Goal: Task Accomplishment & Management: Use online tool/utility

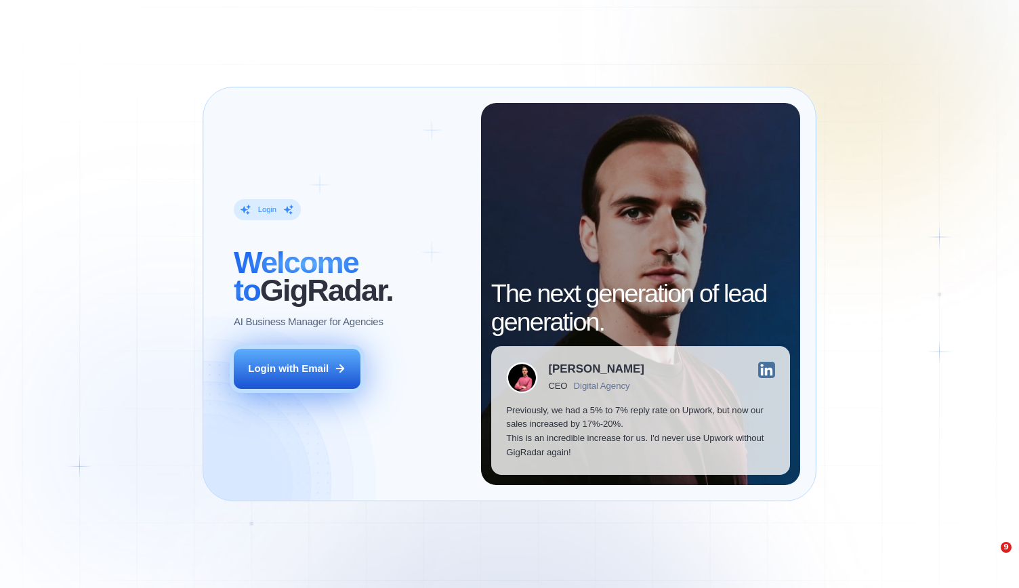
click at [334, 373] on icon at bounding box center [340, 369] width 12 height 12
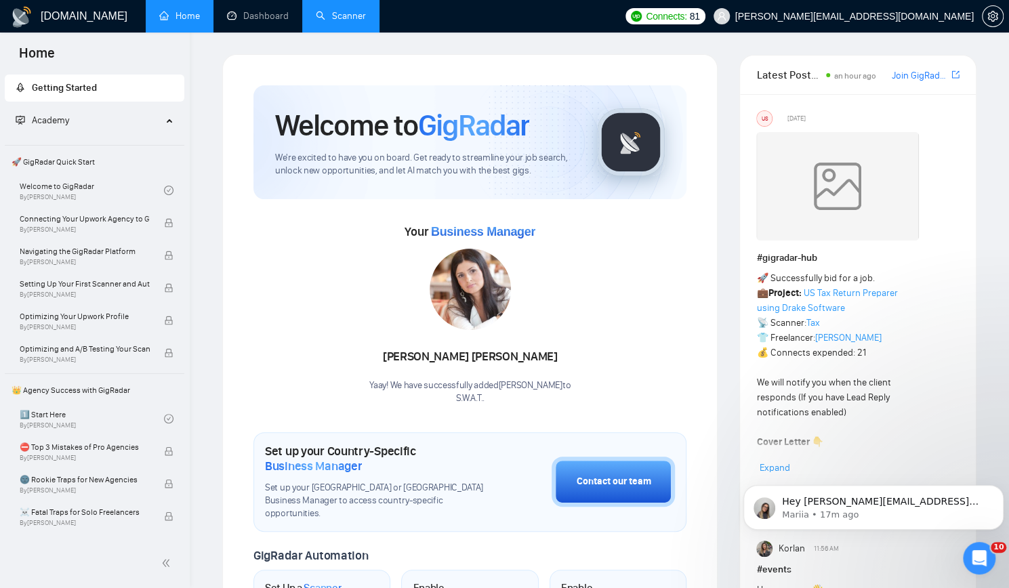
click at [355, 18] on link "Scanner" at bounding box center [341, 16] width 50 height 12
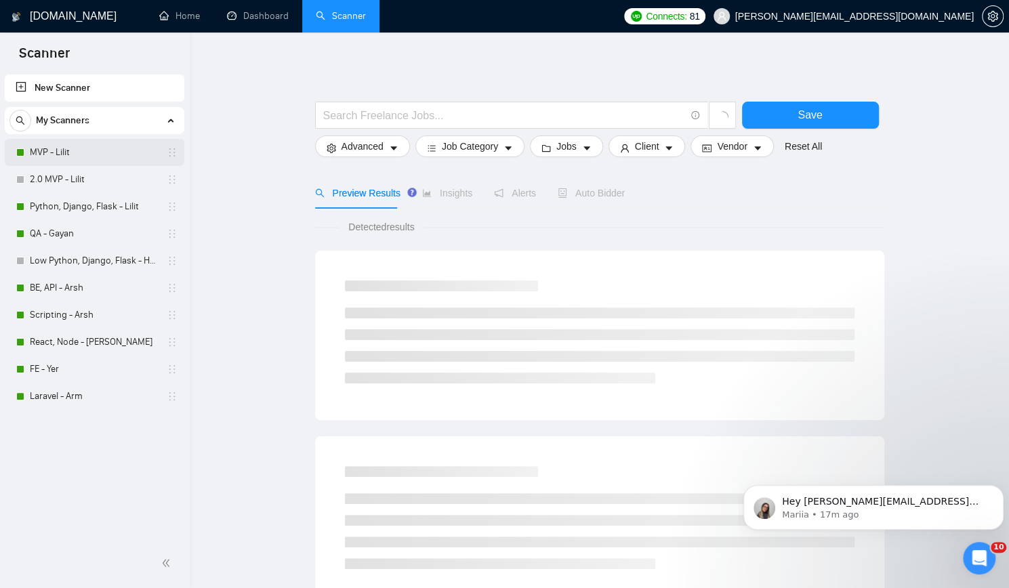
click at [89, 150] on link "MVP - Lilit" at bounding box center [94, 152] width 129 height 27
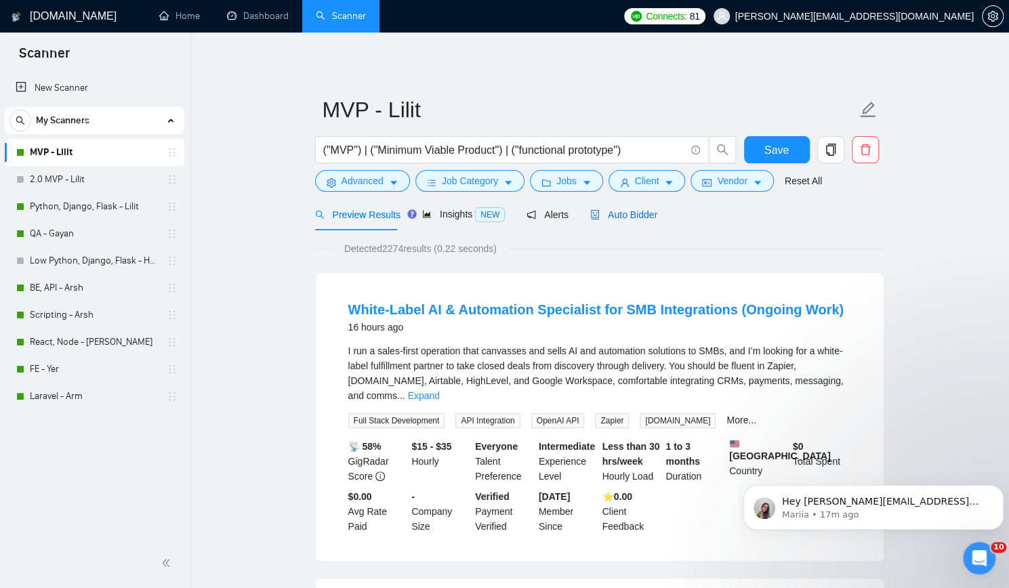
click at [644, 210] on span "Auto Bidder" at bounding box center [623, 214] width 67 height 11
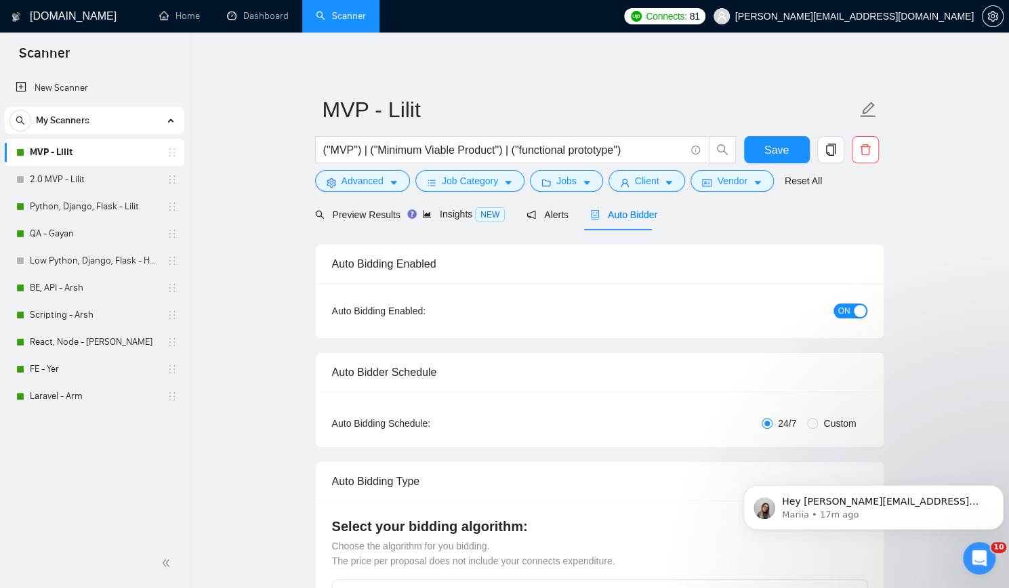
checkbox input "true"
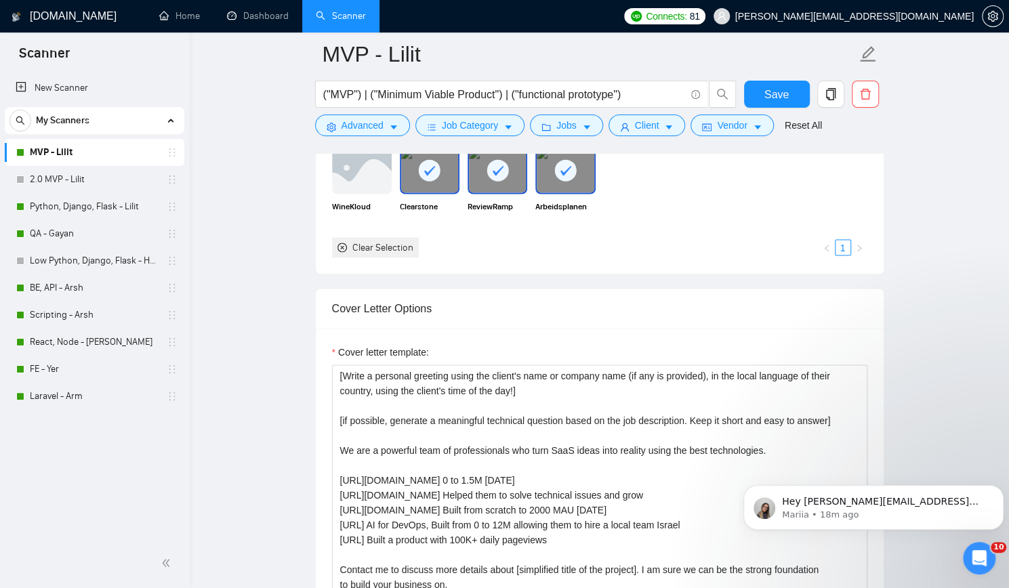
scroll to position [1355, 0]
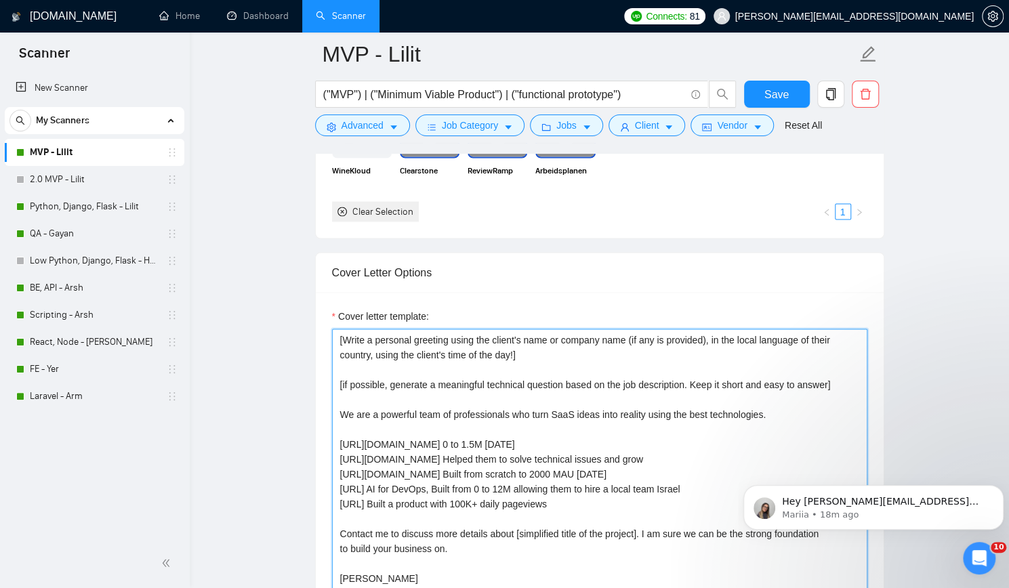
click at [545, 356] on textarea "[Write a personal greeting using the client's name or company name (if any is p…" at bounding box center [599, 481] width 535 height 305
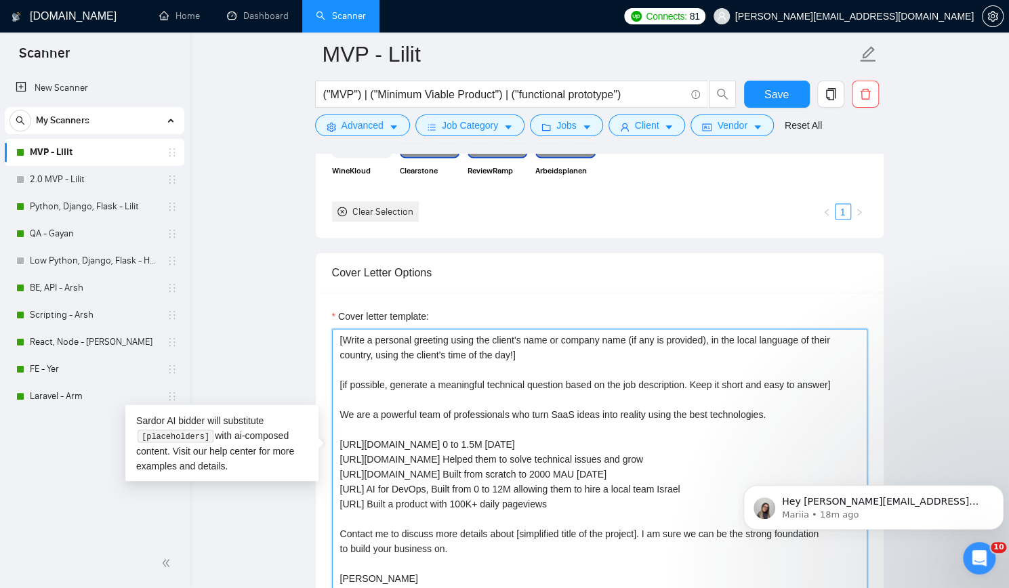
click at [545, 356] on textarea "[Write a personal greeting using the client's name or company name (if any is p…" at bounding box center [599, 481] width 535 height 305
paste textarea "that can be answered yes or no"
type textarea "[Write a personal greeting using the client's name or company name (if any is p…"
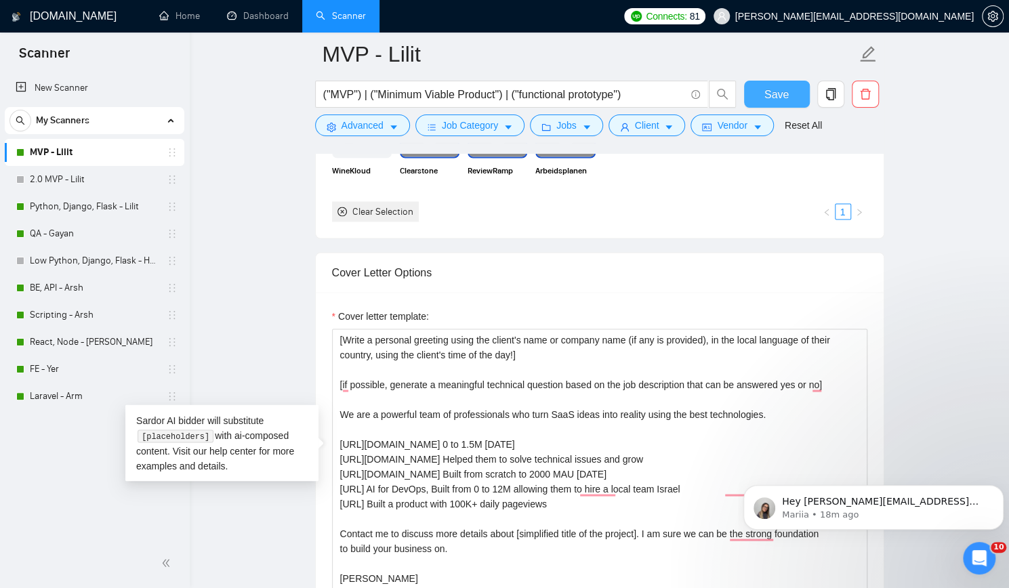
click at [760, 87] on button "Save" at bounding box center [777, 94] width 66 height 27
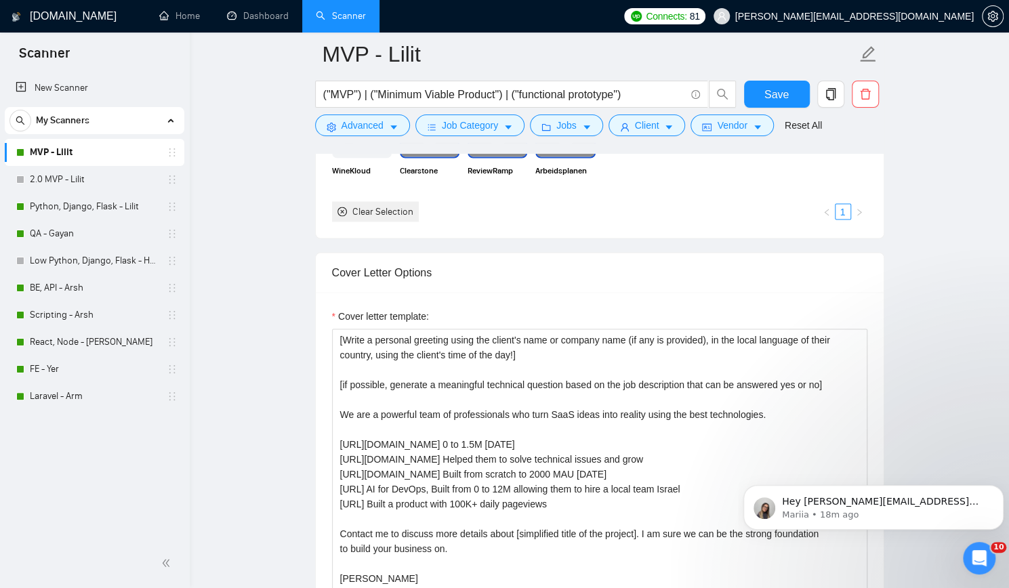
click at [114, 489] on div "New Scanner My Scanners MVP - Lilit 2.0 MVP - Lilit Python, Django, Flask - Lil…" at bounding box center [95, 305] width 190 height 467
drag, startPoint x: 104, startPoint y: 201, endPoint x: 164, endPoint y: 236, distance: 69.6
click at [104, 201] on link "Python, Django, Flask - Lilit" at bounding box center [94, 206] width 129 height 27
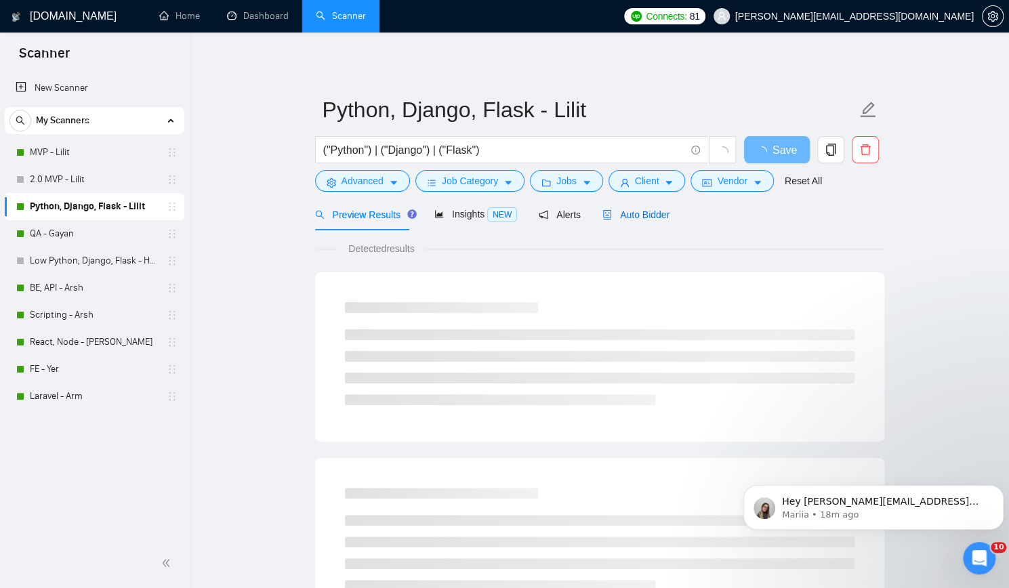
click at [644, 215] on span "Auto Bidder" at bounding box center [635, 214] width 67 height 11
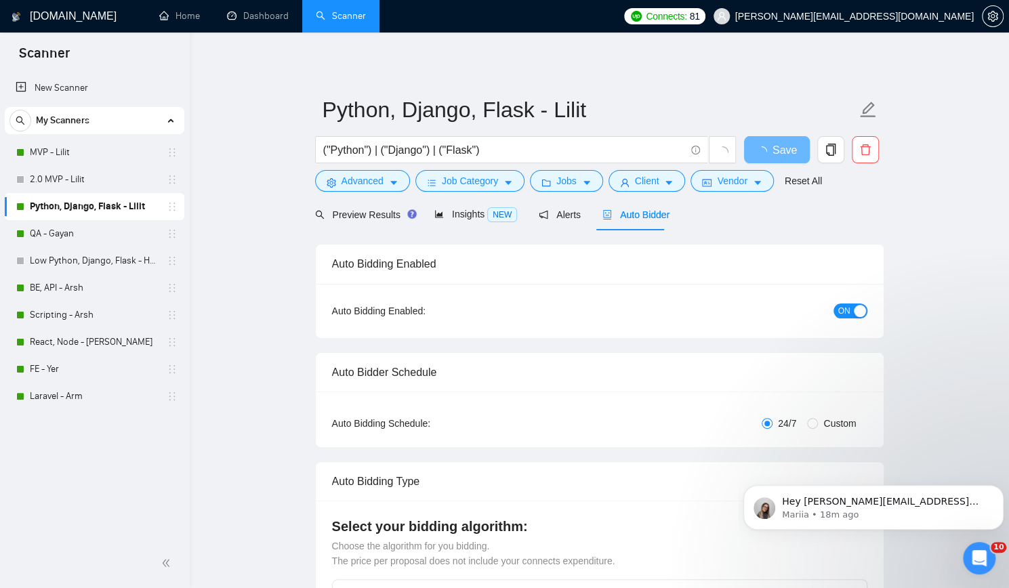
checkbox input "true"
click at [997, 494] on button "Dismiss notification" at bounding box center [1000, 489] width 18 height 18
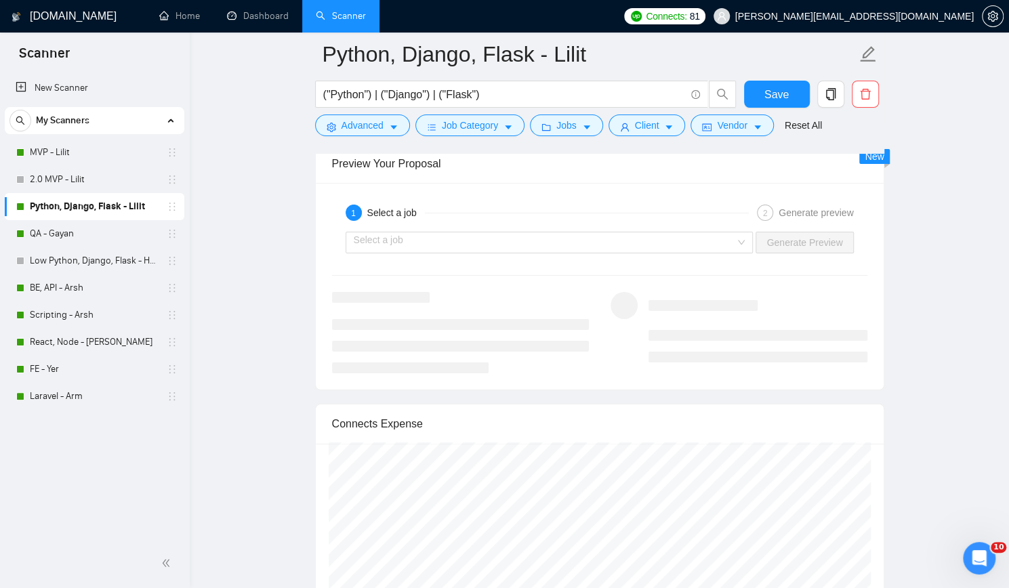
scroll to position [2507, 0]
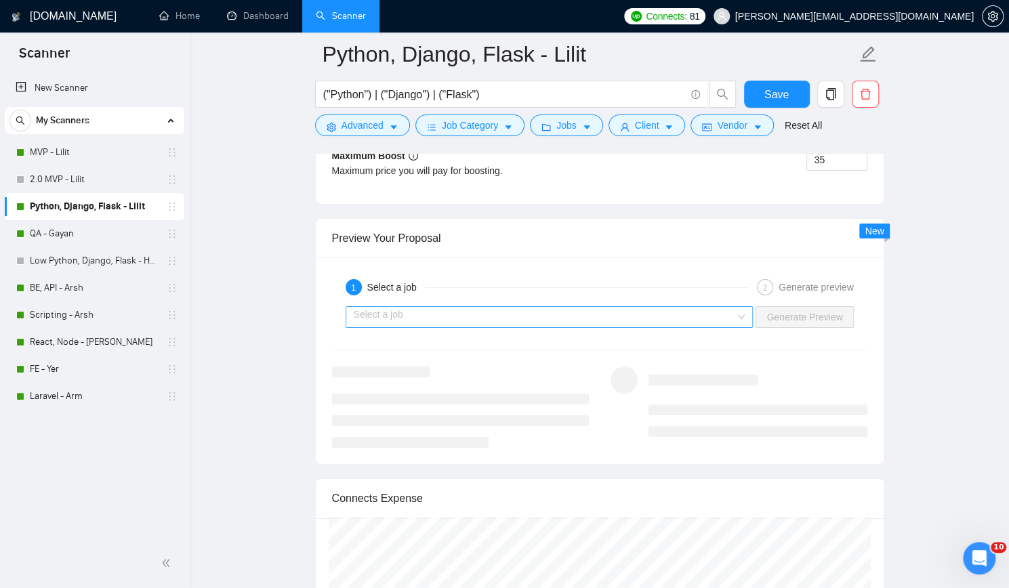
click at [706, 315] on input "search" at bounding box center [545, 317] width 382 height 20
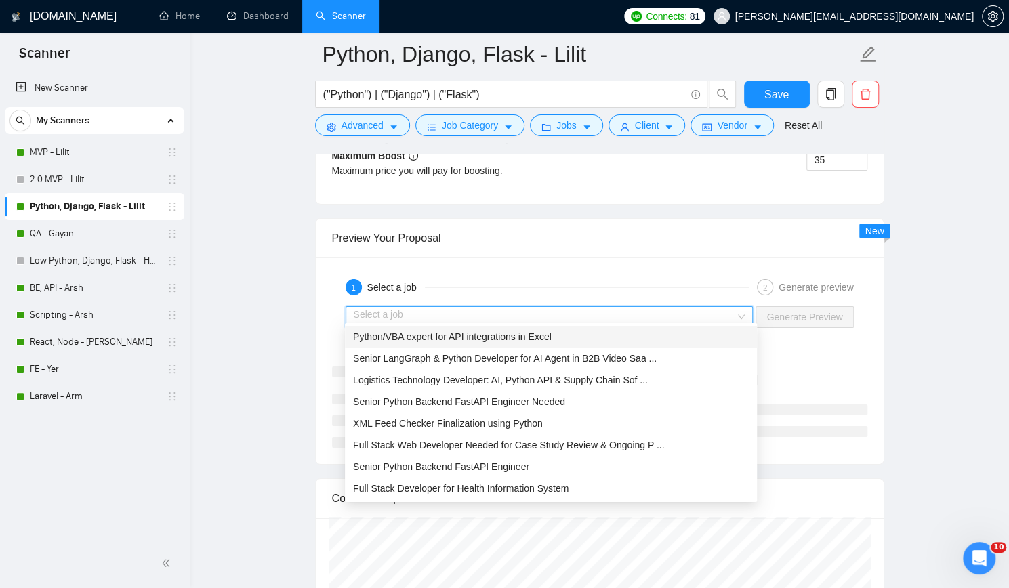
click at [698, 257] on div "1 Select a job 2 Generate preview Select a job Generate Preview" at bounding box center [600, 360] width 568 height 207
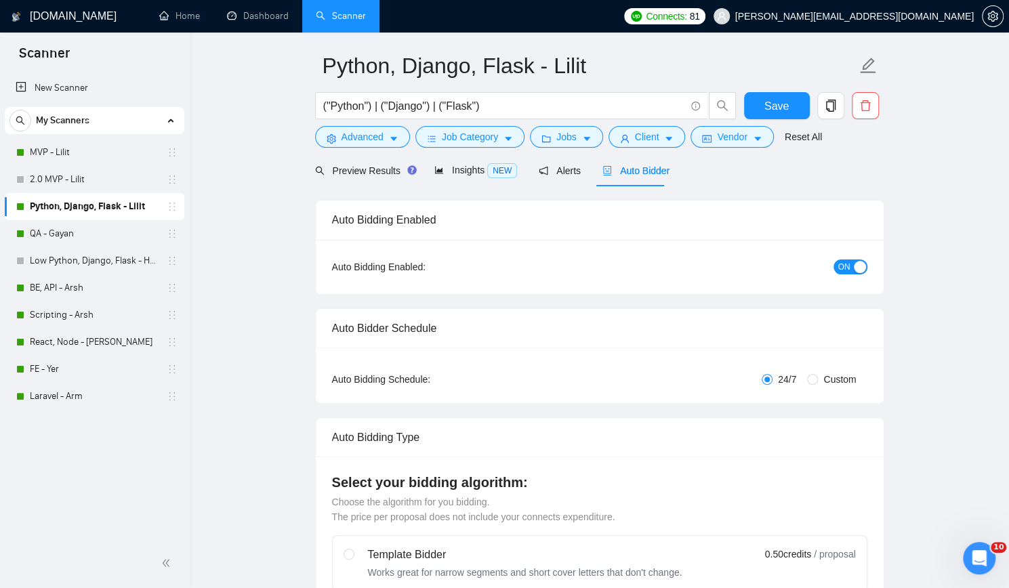
scroll to position [0, 0]
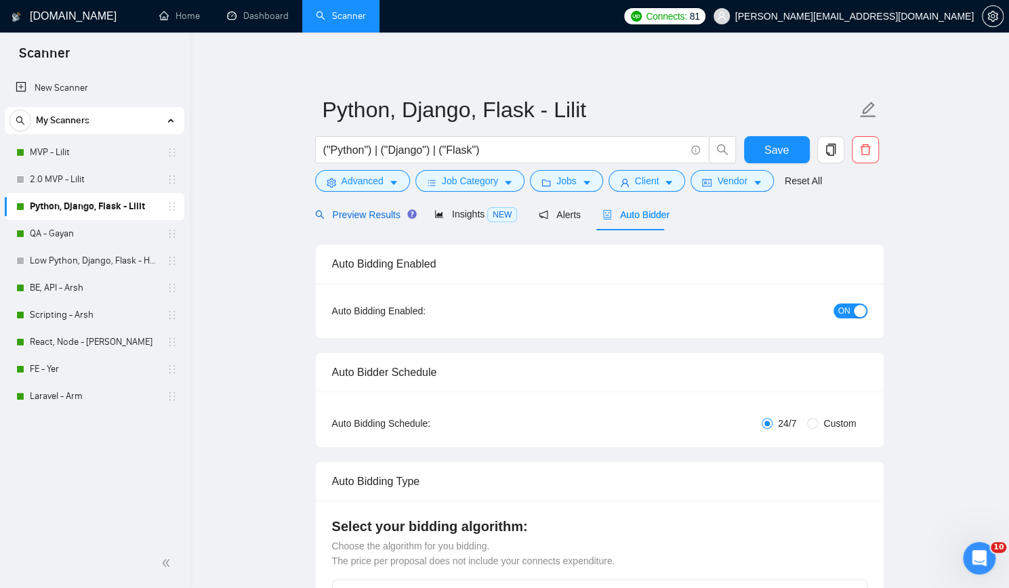
click at [366, 212] on span "Preview Results" at bounding box center [364, 214] width 98 height 11
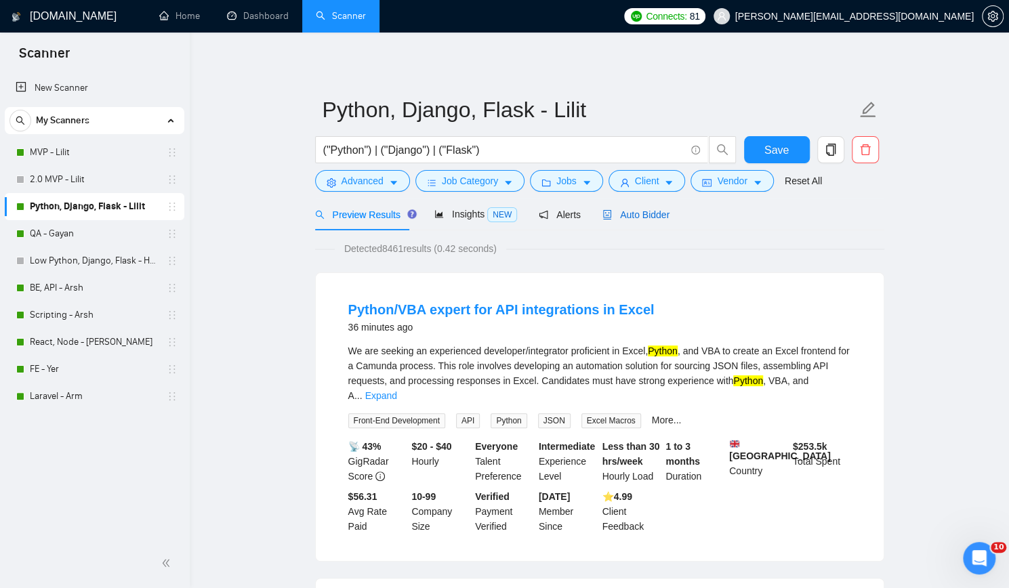
drag, startPoint x: 632, startPoint y: 209, endPoint x: 653, endPoint y: 224, distance: 25.4
click at [632, 209] on span "Auto Bidder" at bounding box center [635, 214] width 67 height 11
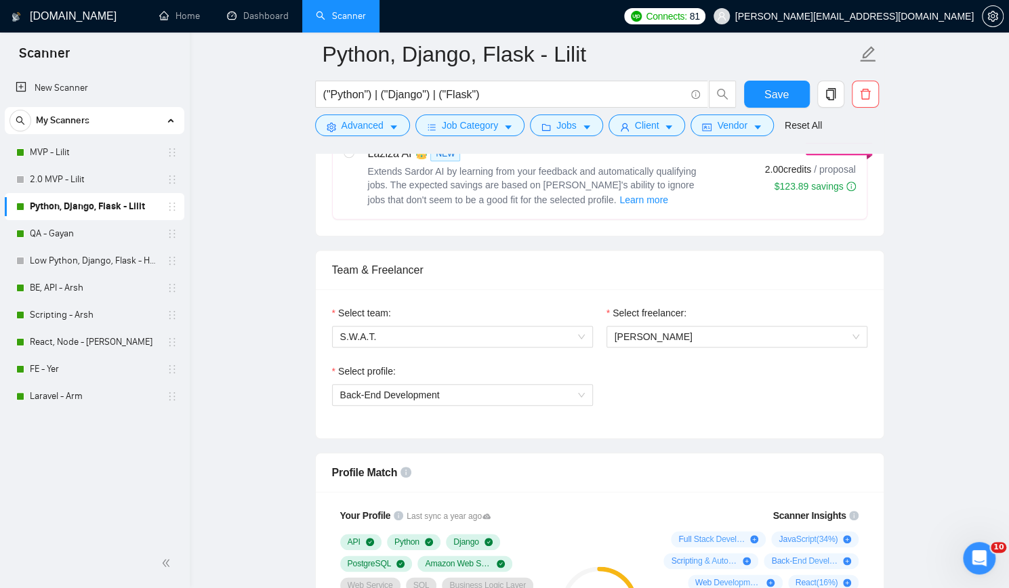
scroll to position [610, 0]
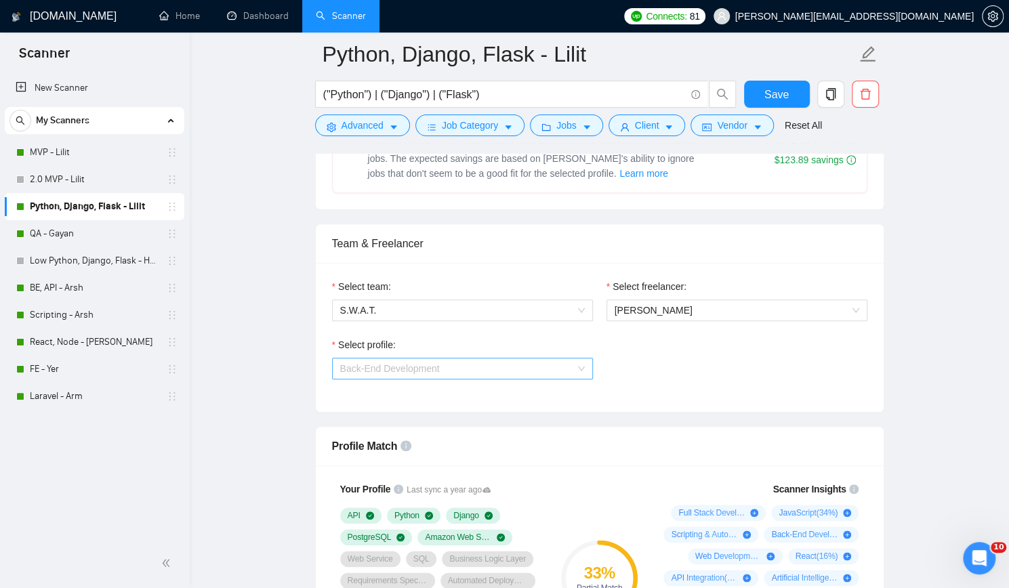
click at [527, 367] on span "Back-End Development" at bounding box center [462, 368] width 245 height 20
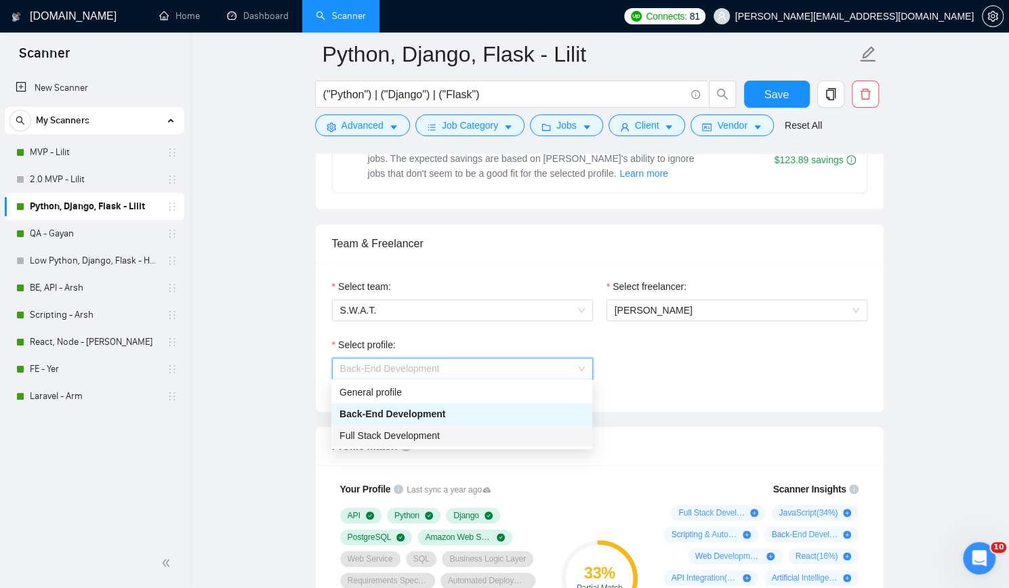
click at [430, 435] on span "Full Stack Development" at bounding box center [389, 435] width 100 height 11
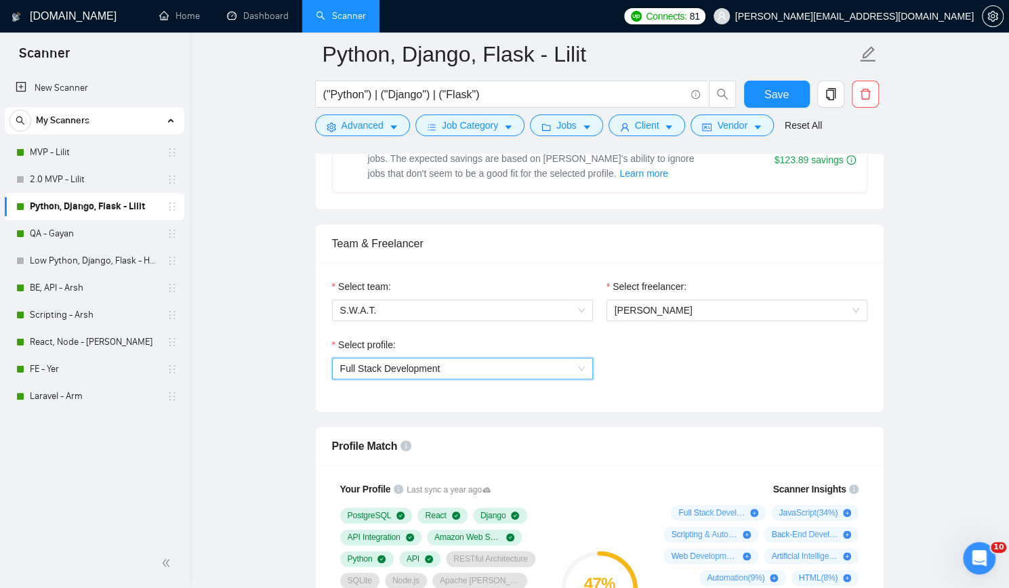
click at [714, 380] on div "Select profile: 1110580755107926016 Full Stack Development" at bounding box center [599, 366] width 549 height 58
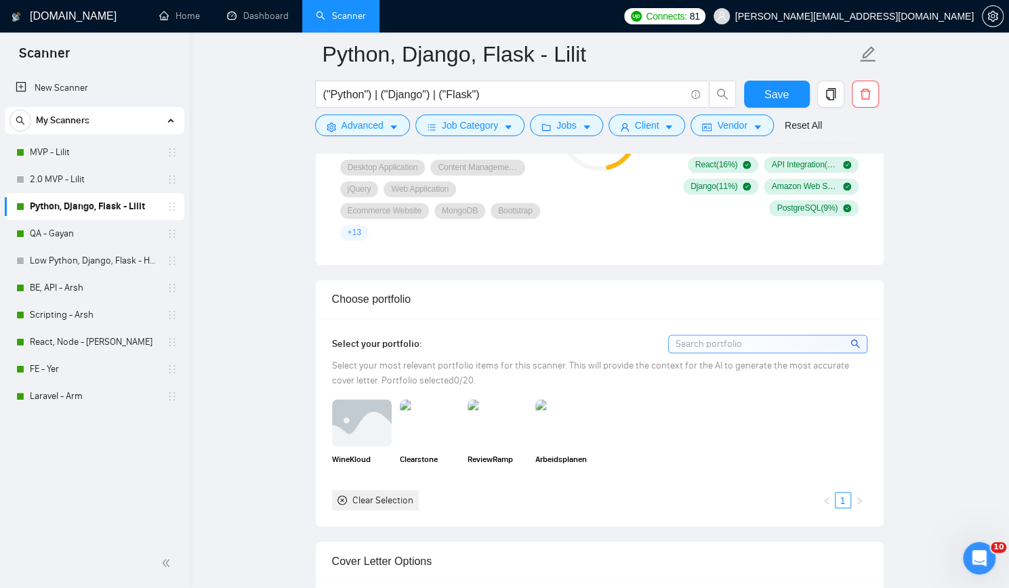
scroll to position [1152, 0]
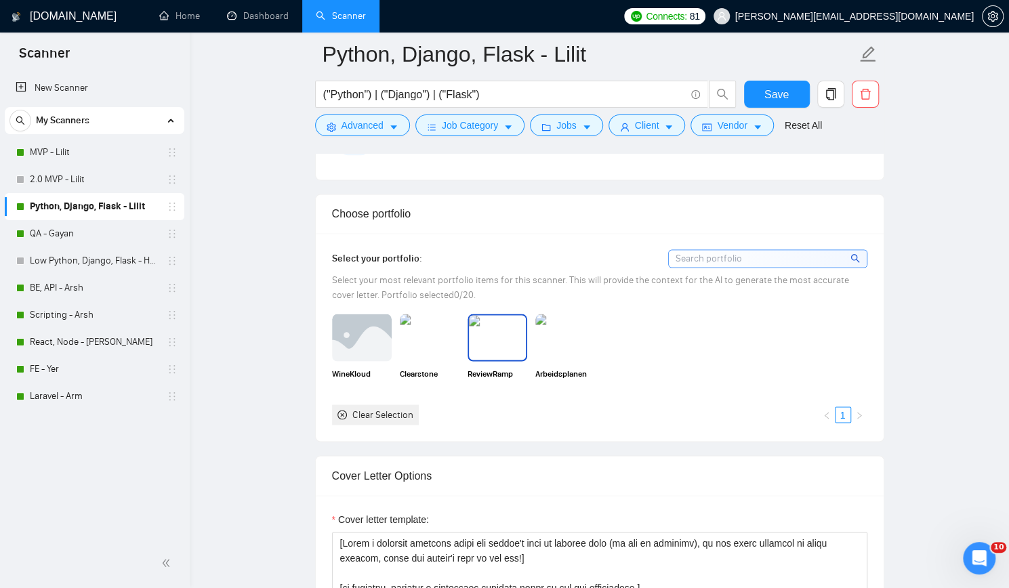
click at [500, 339] on img at bounding box center [497, 337] width 57 height 45
click at [568, 338] on img at bounding box center [565, 337] width 57 height 45
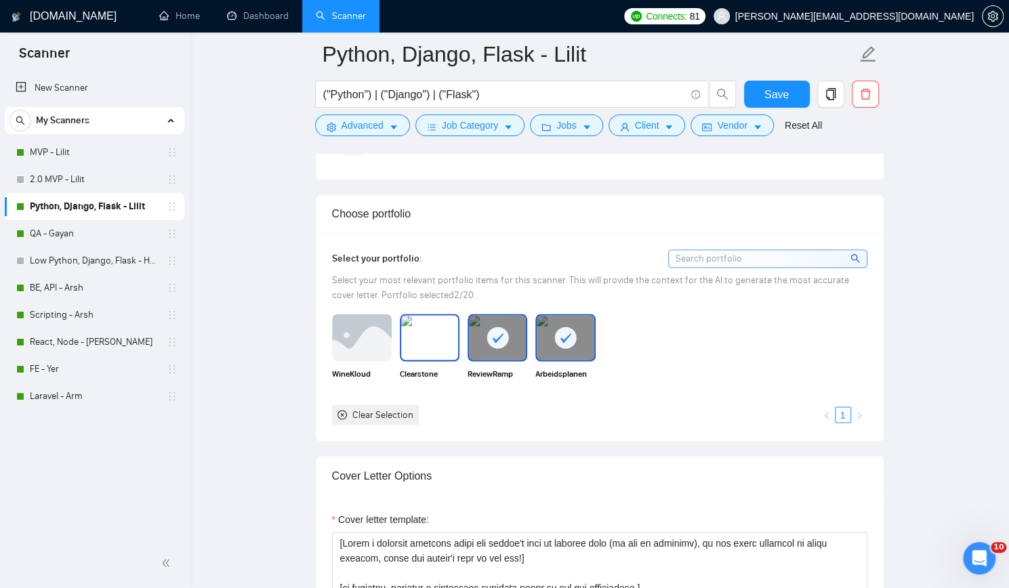
click at [413, 347] on img at bounding box center [429, 337] width 57 height 45
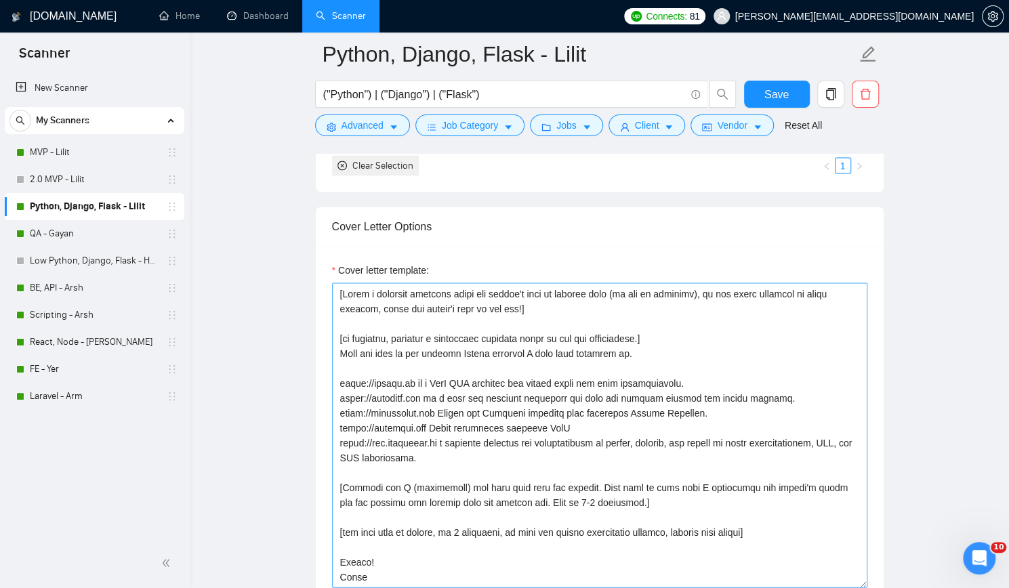
scroll to position [1423, 0]
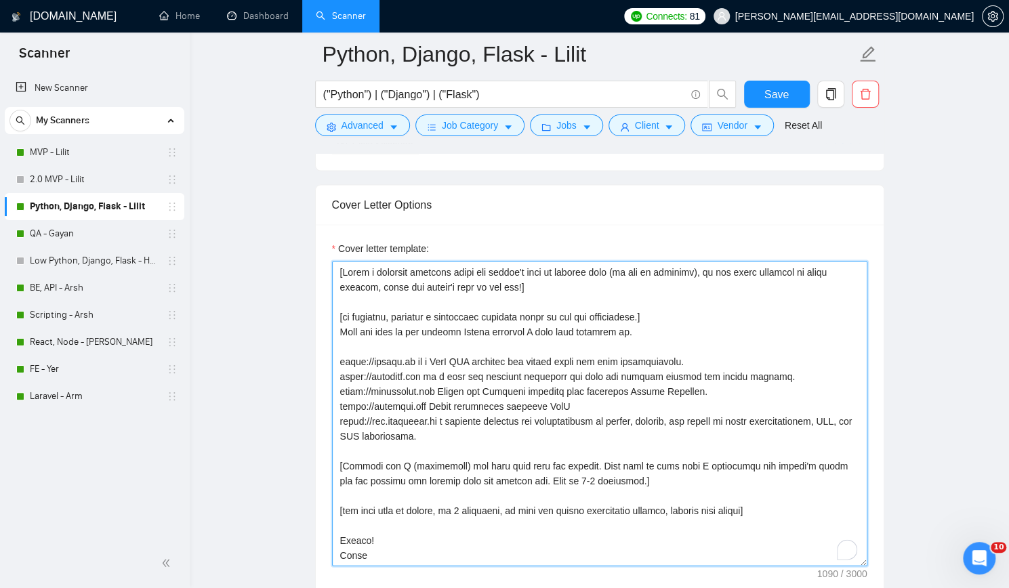
click at [683, 314] on textarea "Cover letter template:" at bounding box center [599, 413] width 535 height 305
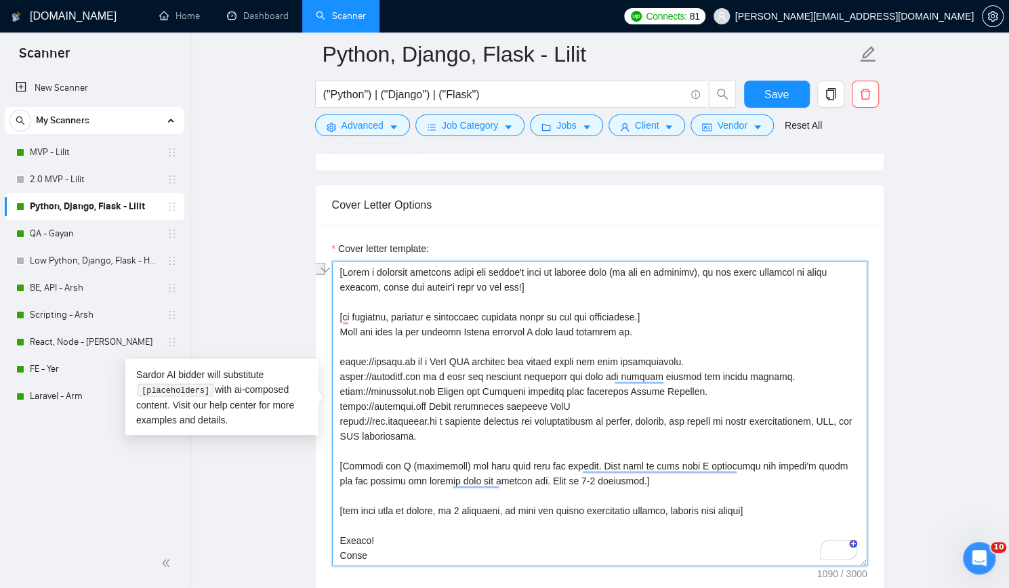
paste textarea "technical question based on the job description that can be answered yes or no]"
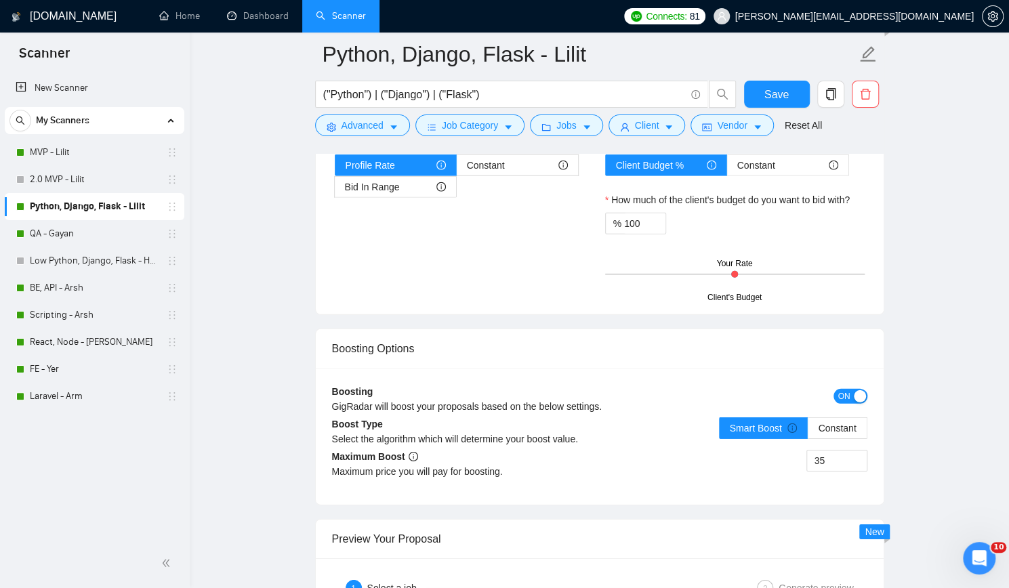
scroll to position [2439, 0]
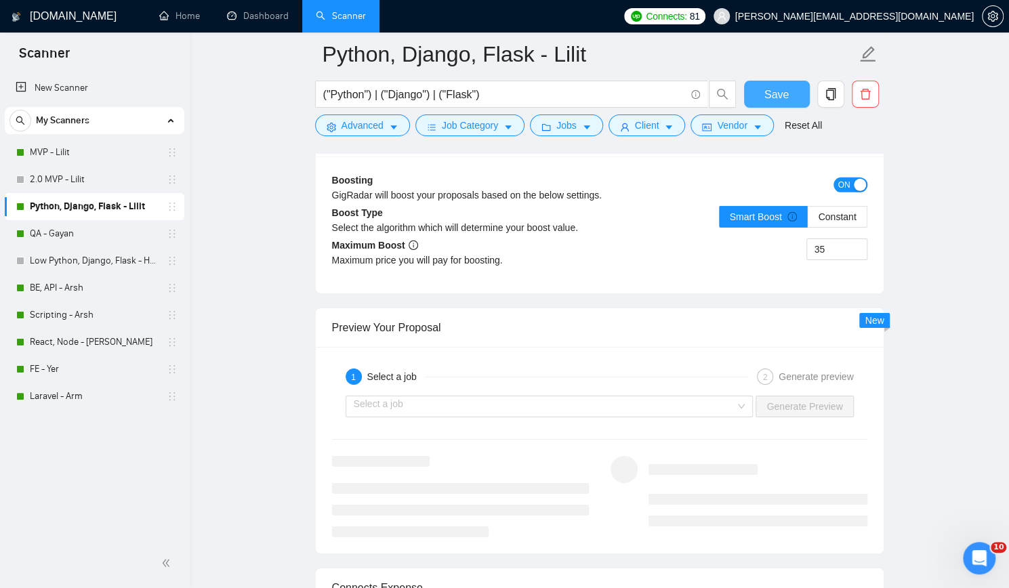
type textarea "[Write a personal greeting using the client's name or company name (if any is p…"
click at [767, 91] on span "Save" at bounding box center [776, 94] width 24 height 17
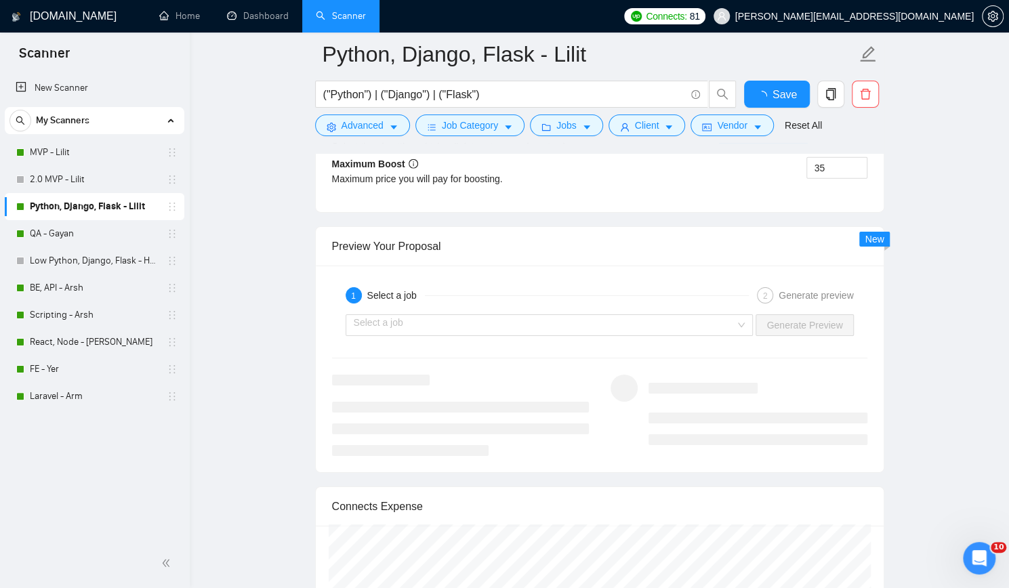
checkbox input "true"
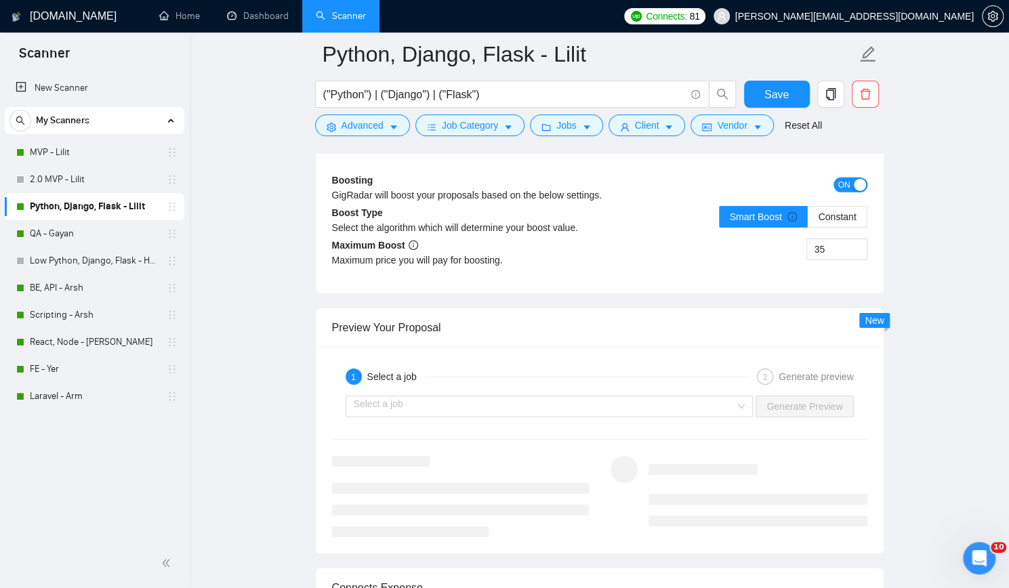
click at [79, 482] on div "New Scanner My Scanners MVP - Lilit 2.0 MVP - Lilit Python, Django, Flask - Lil…" at bounding box center [95, 305] width 190 height 467
click at [501, 396] on input "search" at bounding box center [545, 406] width 382 height 20
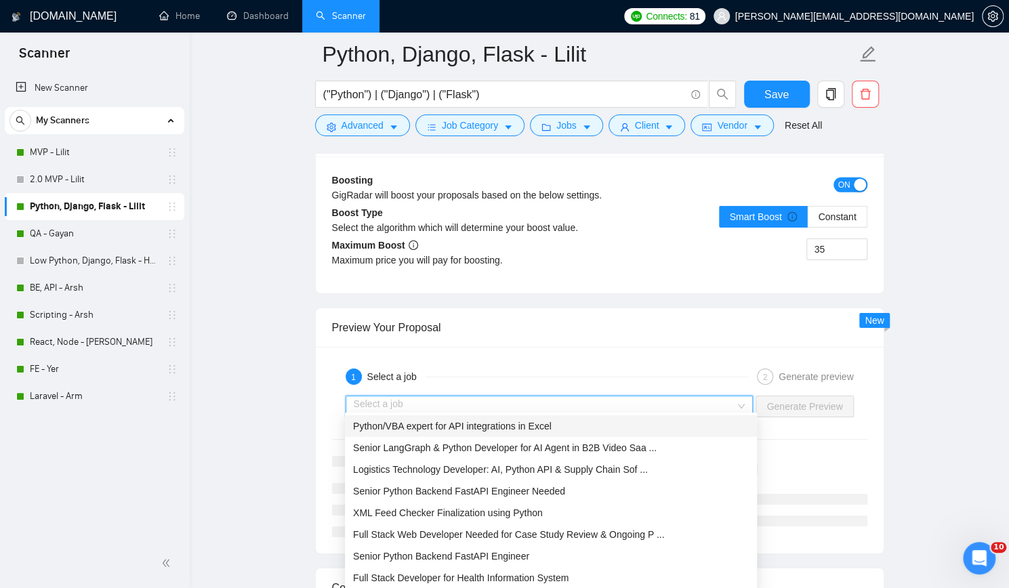
click at [508, 423] on span "Python/VBA expert for API integrations in Excel" at bounding box center [452, 426] width 199 height 11
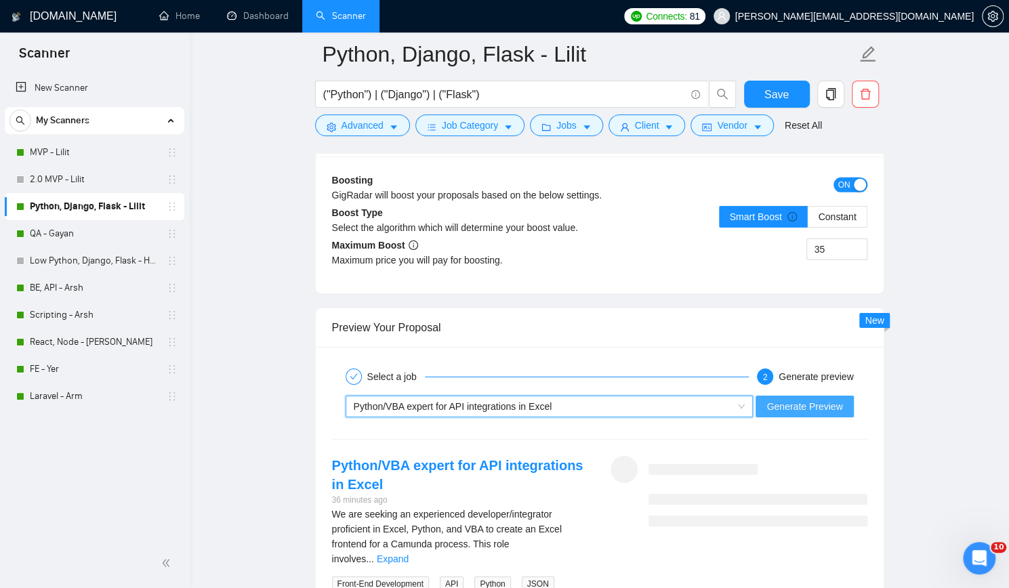
click at [806, 405] on span "Generate Preview" at bounding box center [804, 406] width 76 height 15
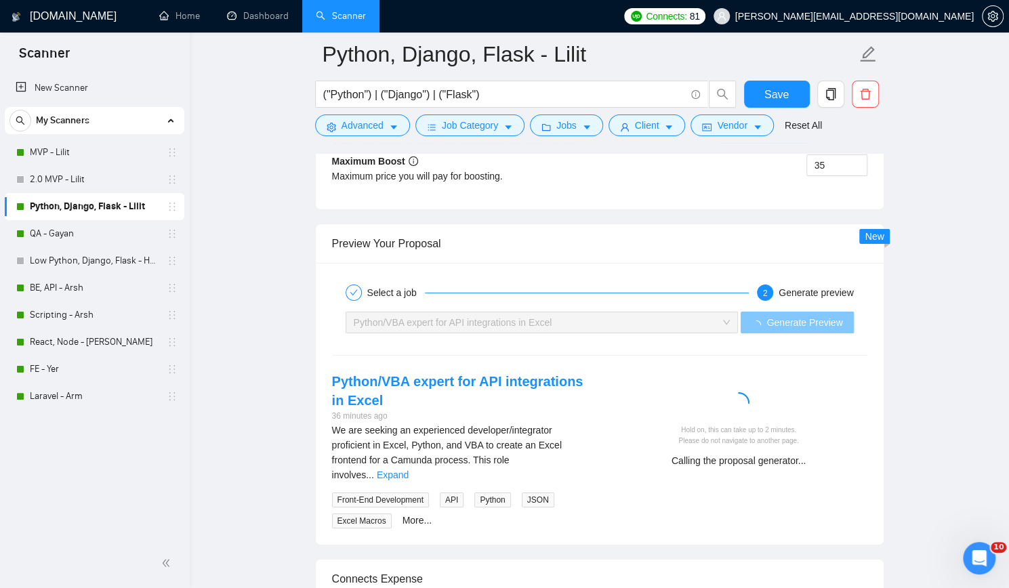
scroll to position [2575, 0]
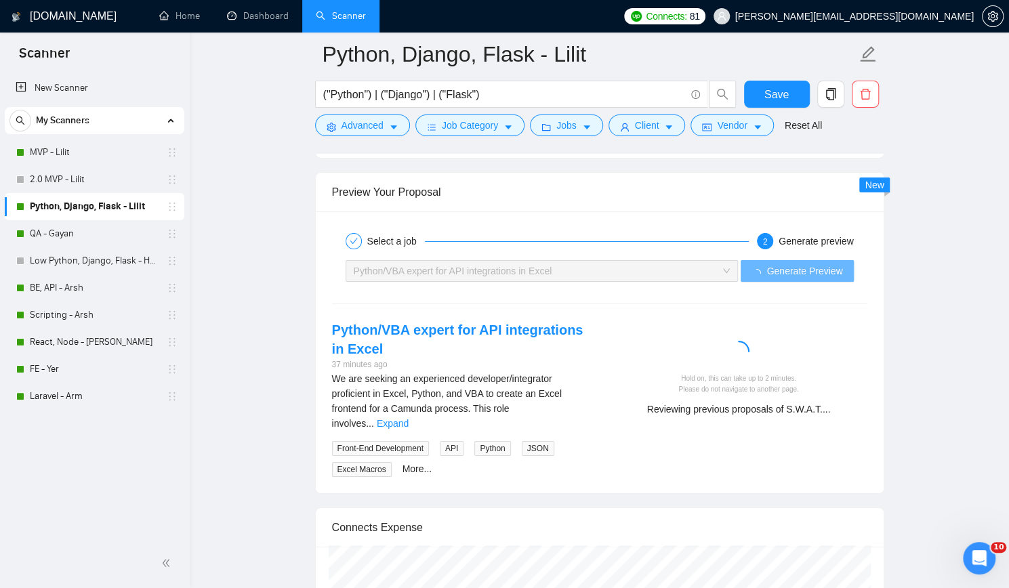
click at [69, 472] on div "New Scanner My Scanners MVP - Lilit 2.0 MVP - Lilit Python, Django, Flask - Lil…" at bounding box center [95, 305] width 190 height 467
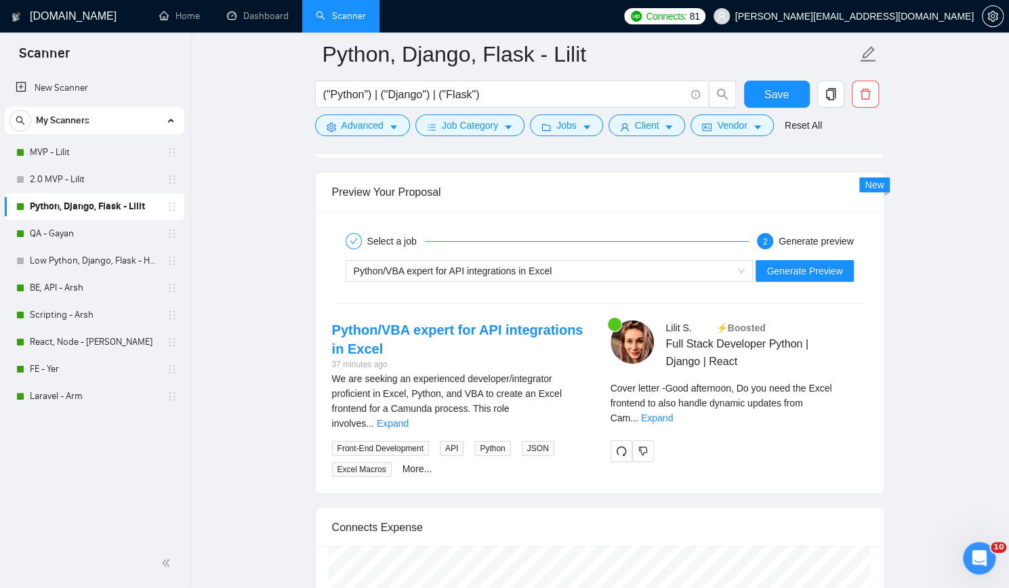
click at [75, 451] on div "New Scanner My Scanners MVP - Lilit 2.0 MVP - Lilit Python, Django, Flask - Lil…" at bounding box center [95, 305] width 190 height 467
click at [767, 91] on span "Save" at bounding box center [776, 94] width 24 height 17
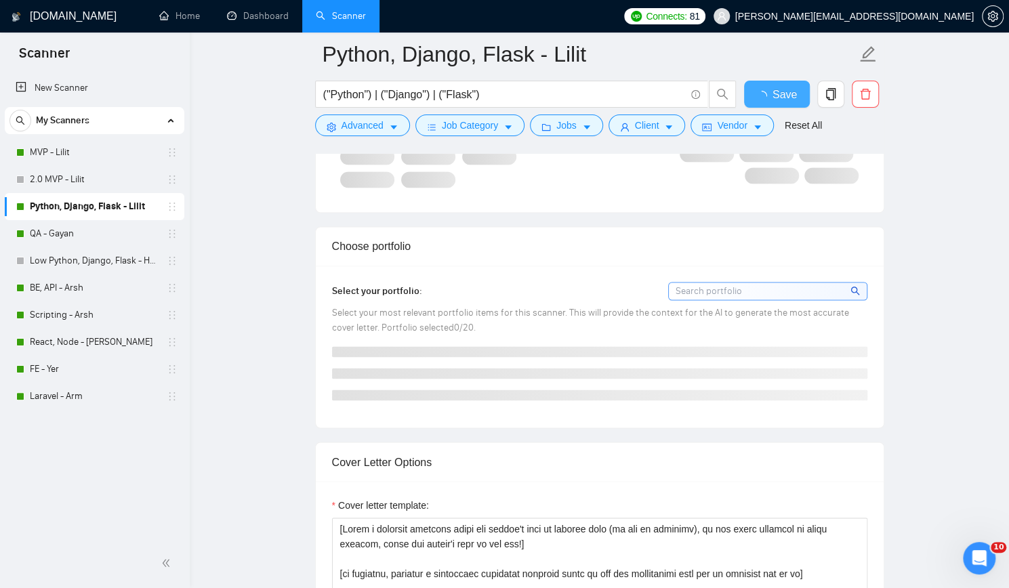
checkbox input "true"
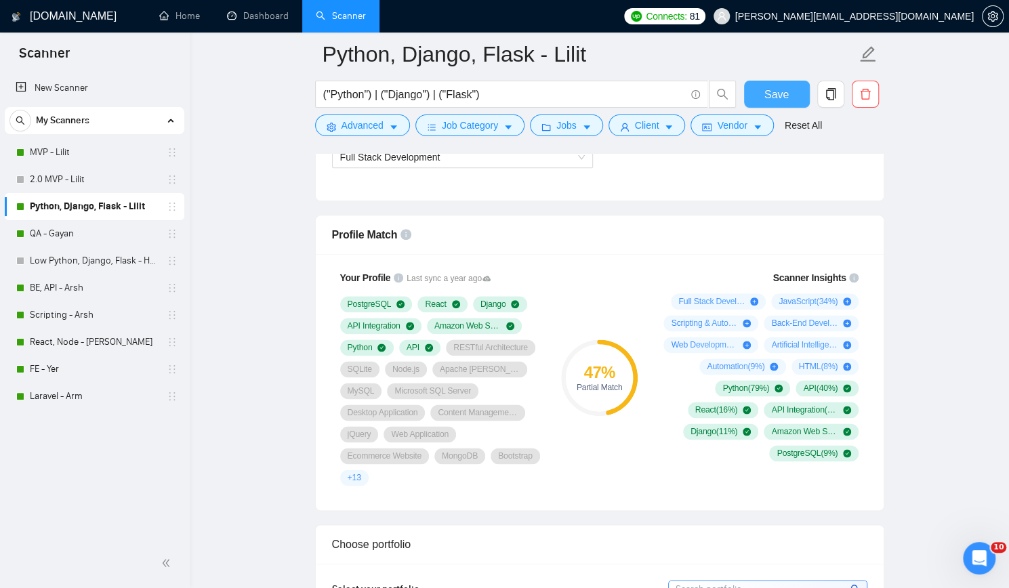
scroll to position [813, 0]
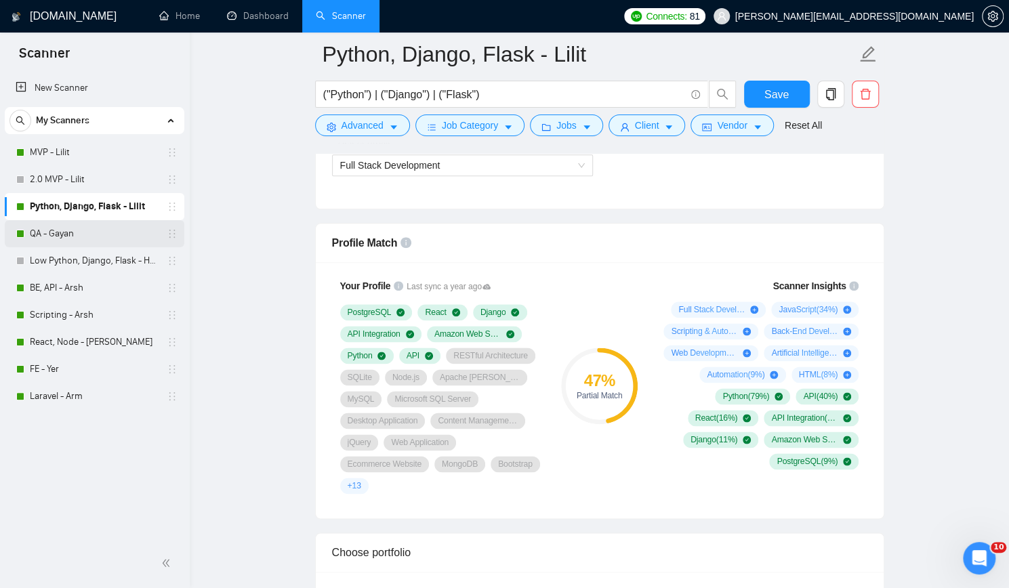
click at [98, 239] on link "QA - Gayan" at bounding box center [94, 233] width 129 height 27
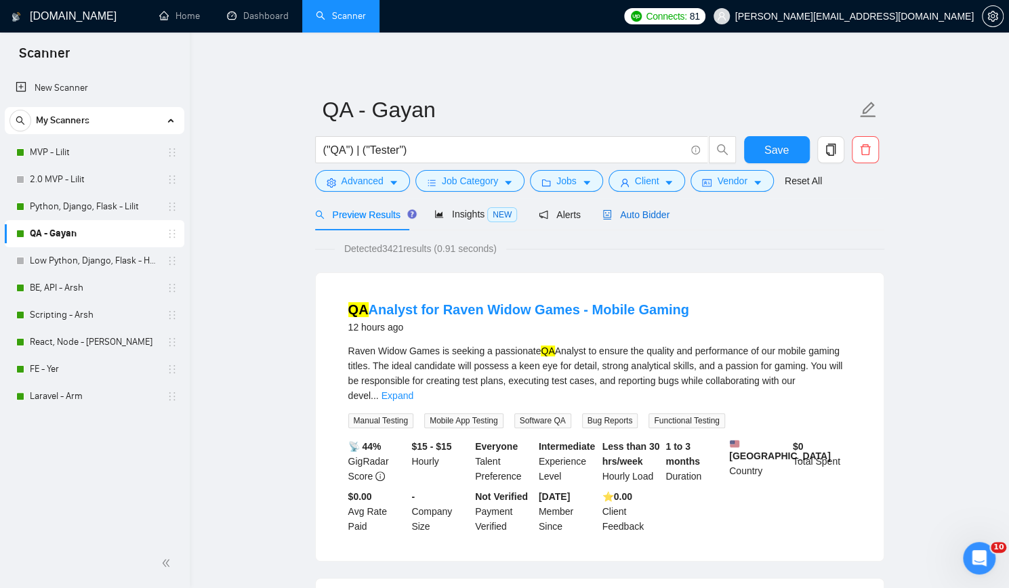
click at [621, 216] on span "Auto Bidder" at bounding box center [635, 214] width 67 height 11
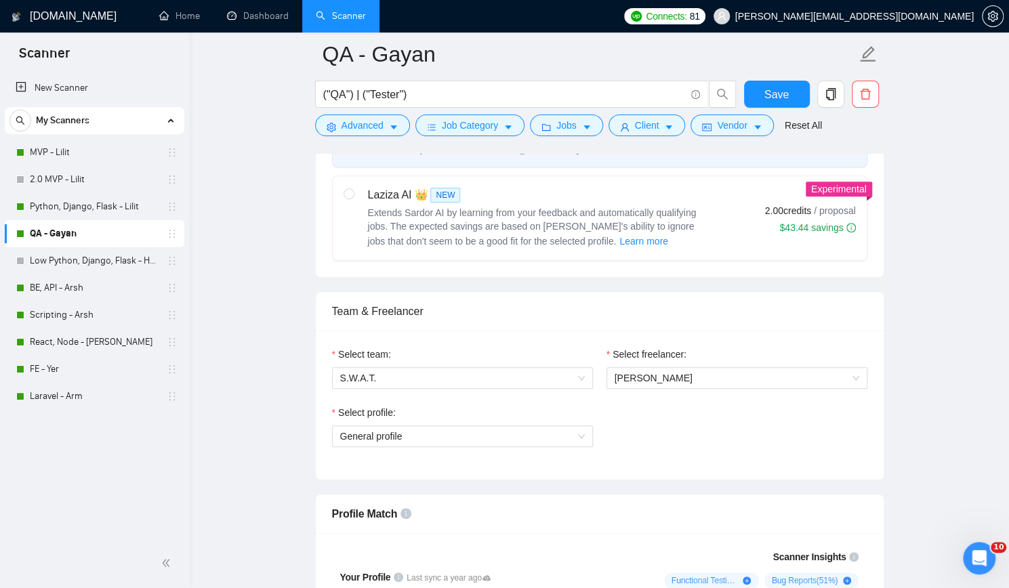
scroll to position [610, 0]
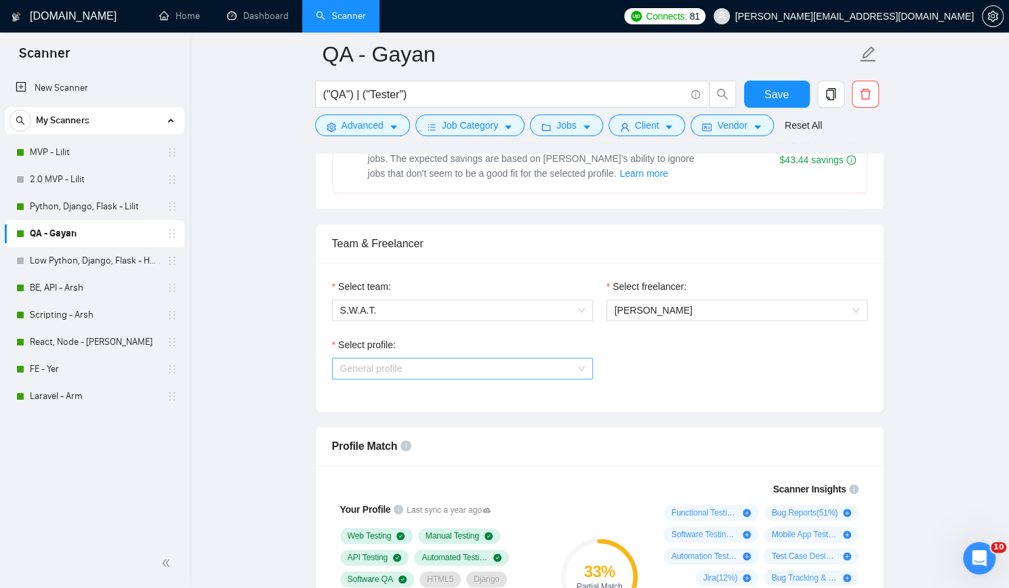
click at [516, 365] on span "General profile" at bounding box center [462, 368] width 245 height 20
click at [632, 356] on div "Select profile: General profile" at bounding box center [599, 366] width 549 height 58
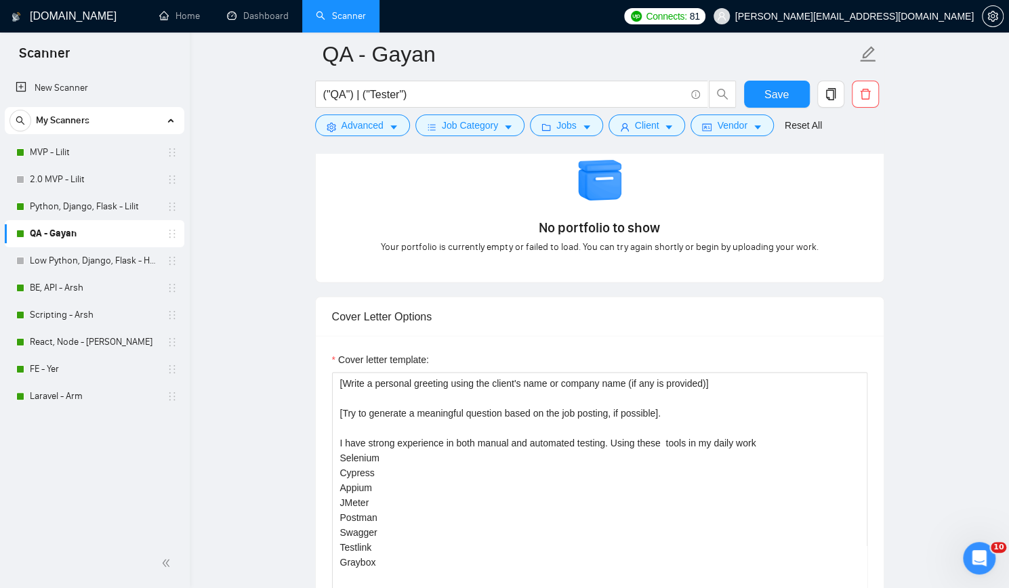
scroll to position [1287, 0]
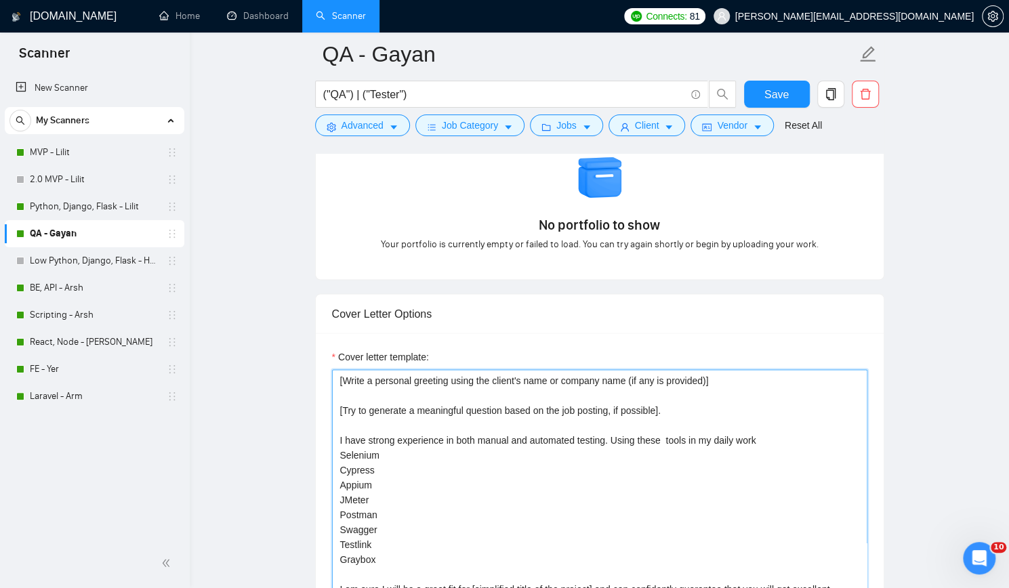
click at [675, 403] on textarea "[Write a personal greeting using the client's name or company name (if any is p…" at bounding box center [599, 521] width 535 height 305
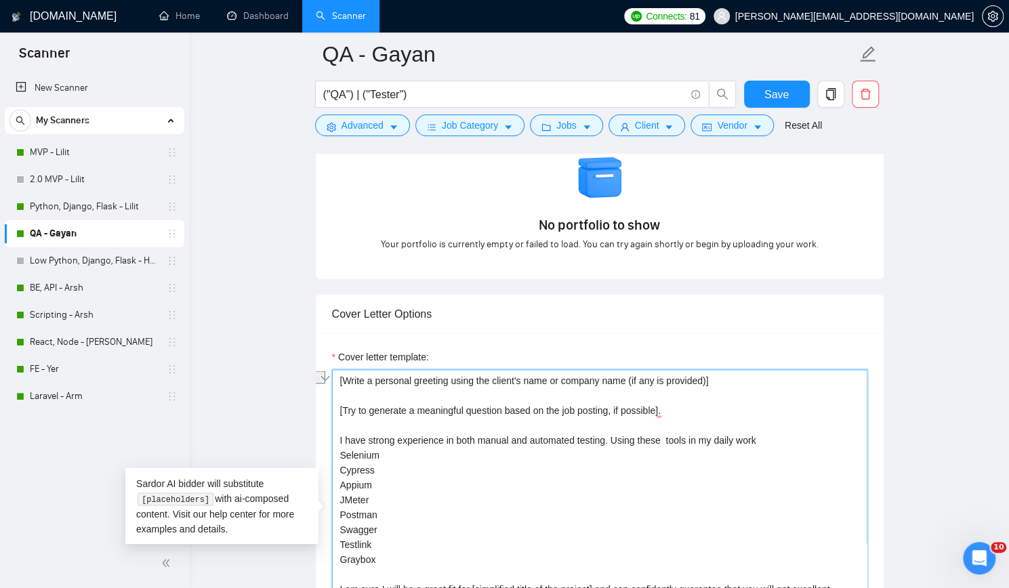
paste textarea "if possible, generate a meaningful technical question based on the job descript…"
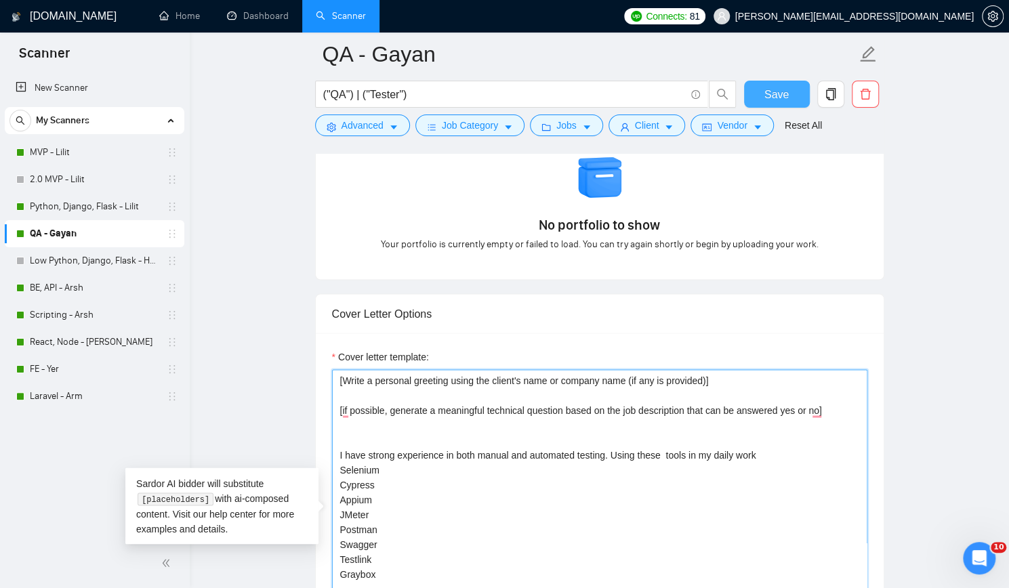
type textarea "[Write a personal greeting using the client's name or company name (if any is p…"
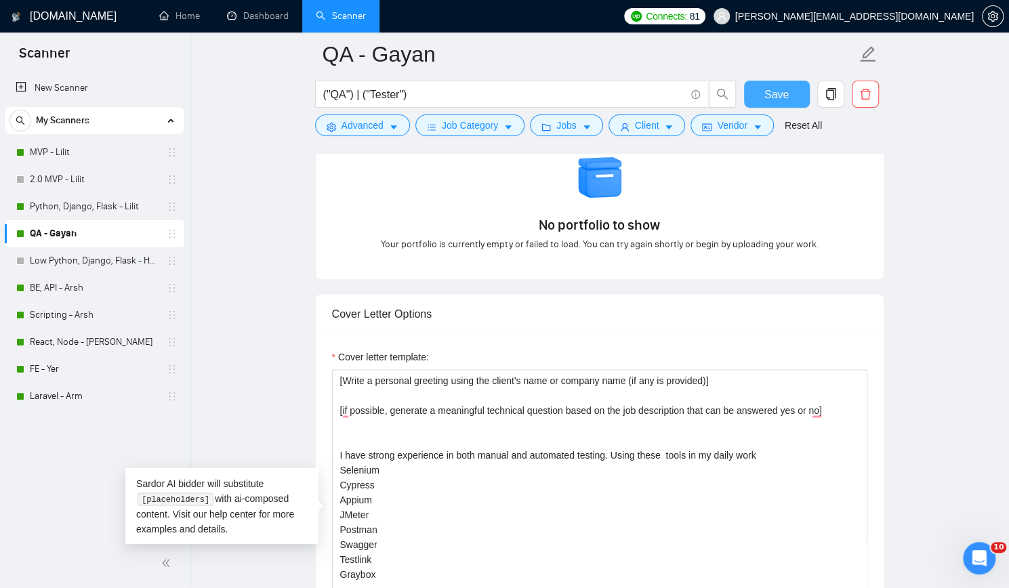
click at [776, 94] on span "Save" at bounding box center [776, 94] width 24 height 17
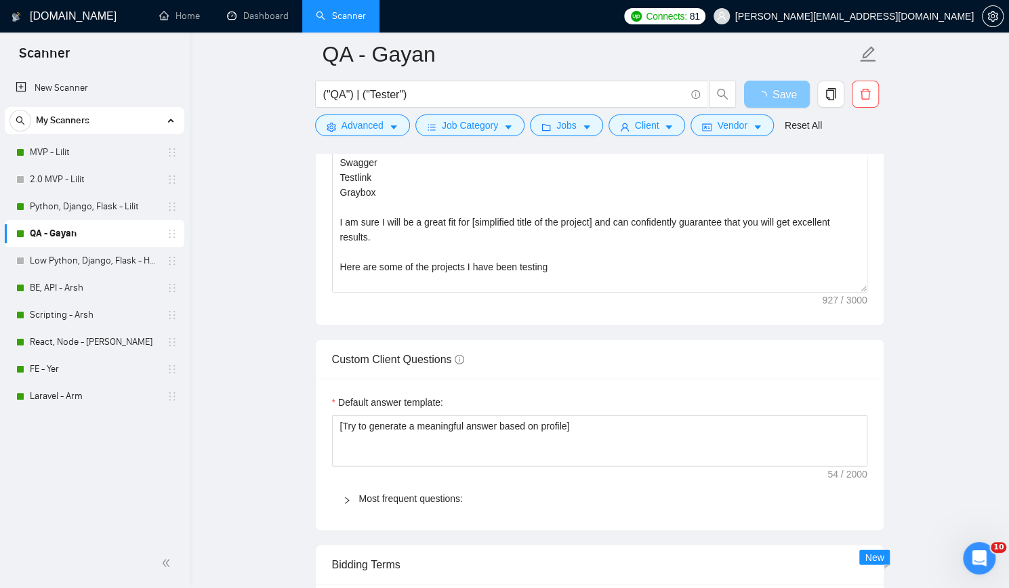
scroll to position [2101, 0]
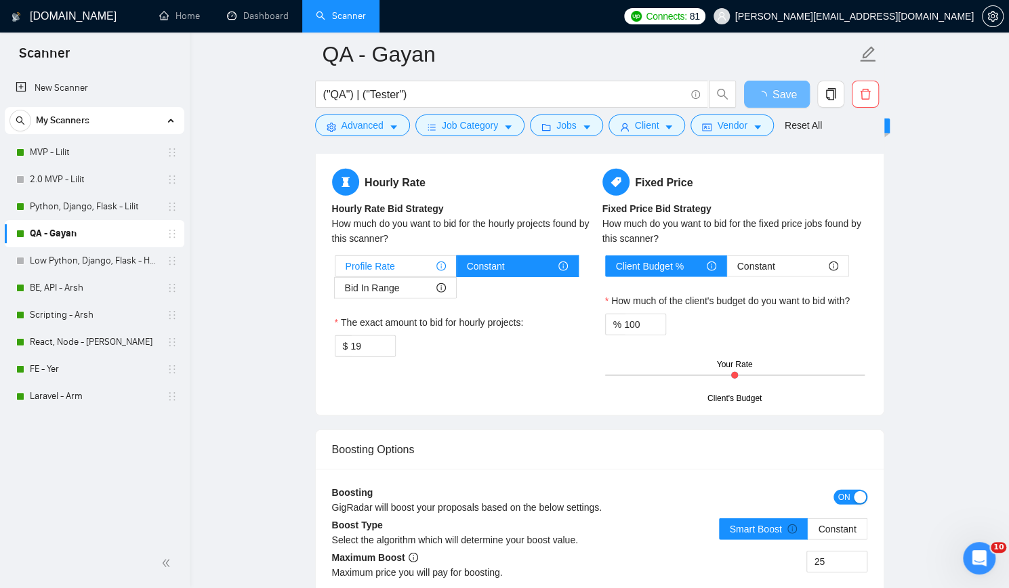
click at [396, 260] on div "Profile Rate" at bounding box center [396, 266] width 100 height 20
click at [335, 270] on input "Profile Rate" at bounding box center [335, 270] width 0 height 0
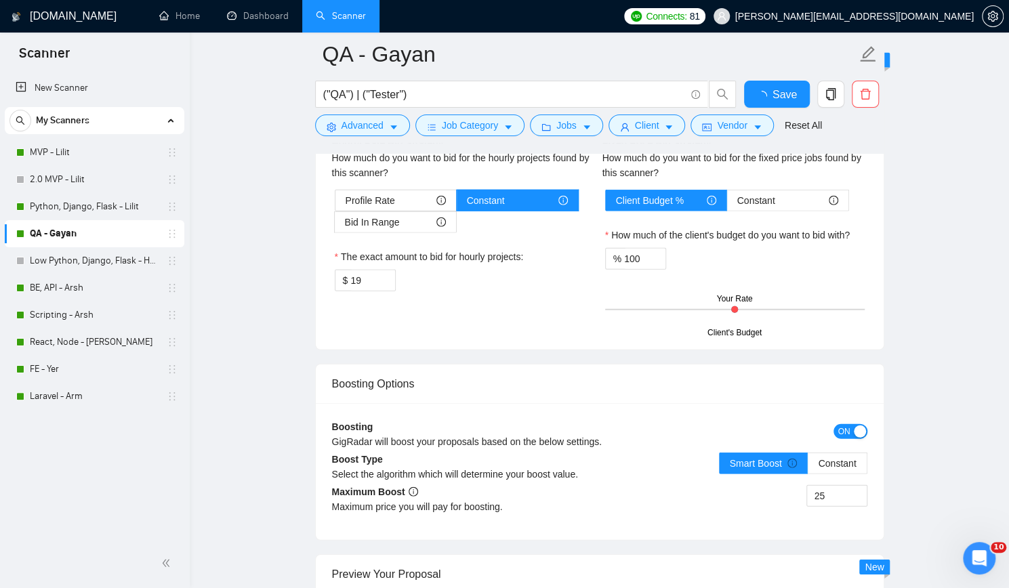
checkbox input "true"
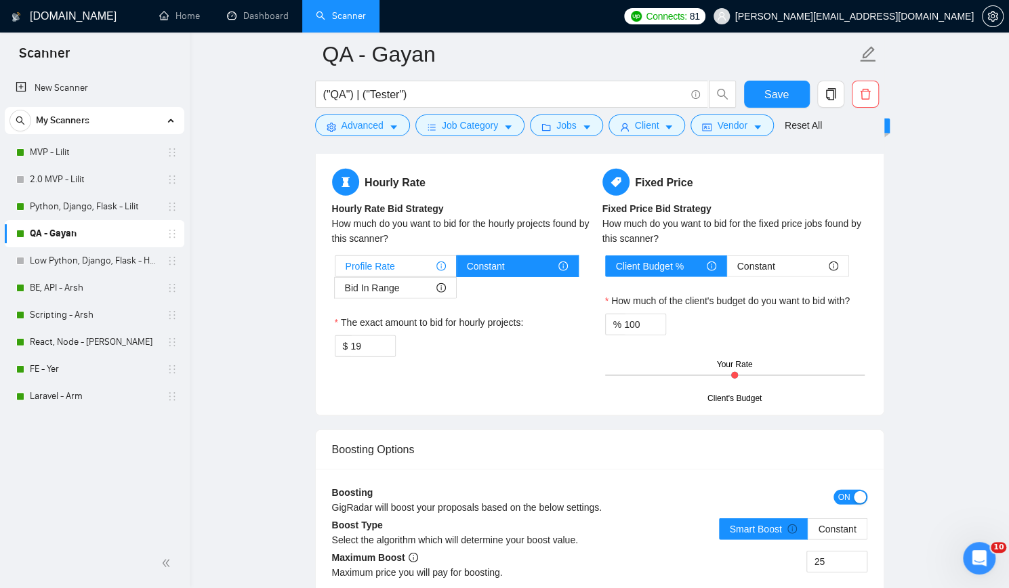
click at [373, 256] on span "Profile Rate" at bounding box center [370, 266] width 49 height 20
click at [335, 270] on input "Profile Rate" at bounding box center [335, 270] width 0 height 0
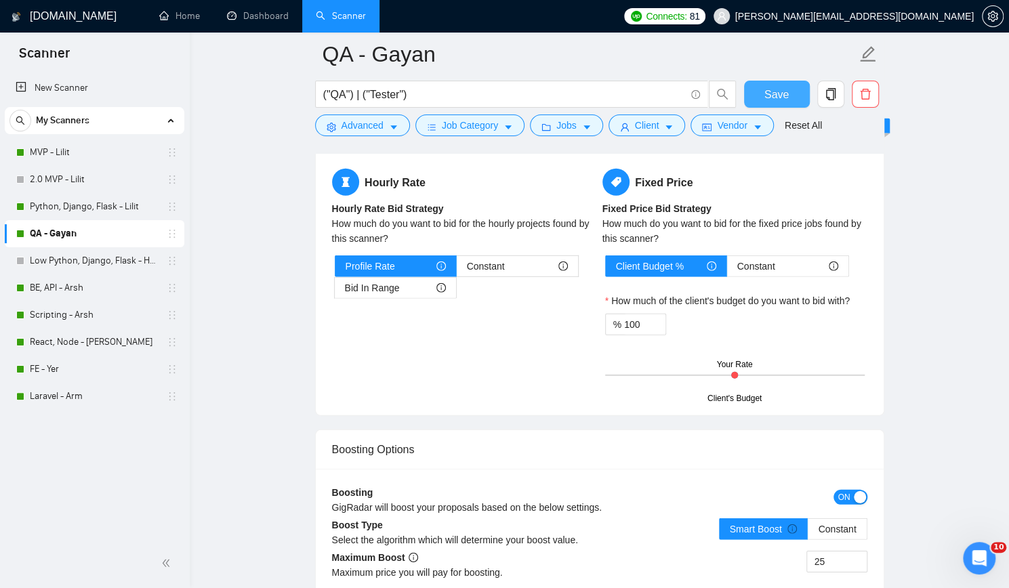
click at [773, 94] on span "Save" at bounding box center [776, 94] width 24 height 17
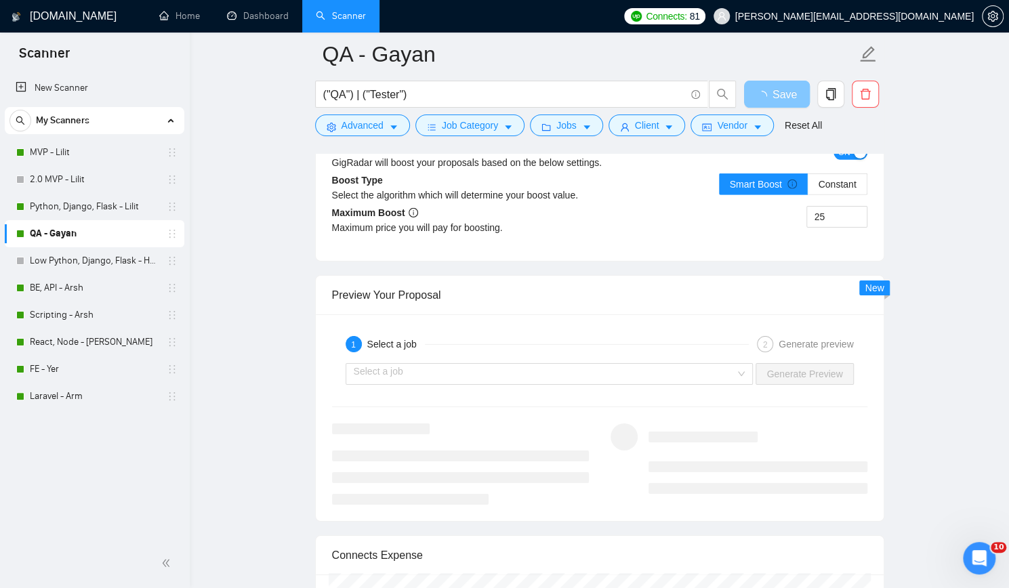
scroll to position [2507, 0]
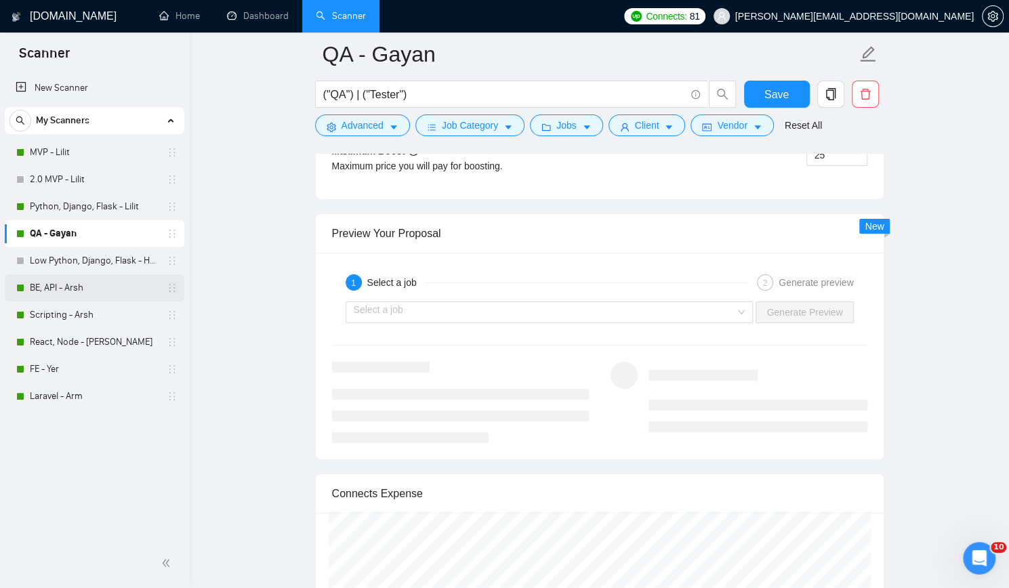
click at [84, 286] on link "BE, API - Arsh" at bounding box center [94, 287] width 129 height 27
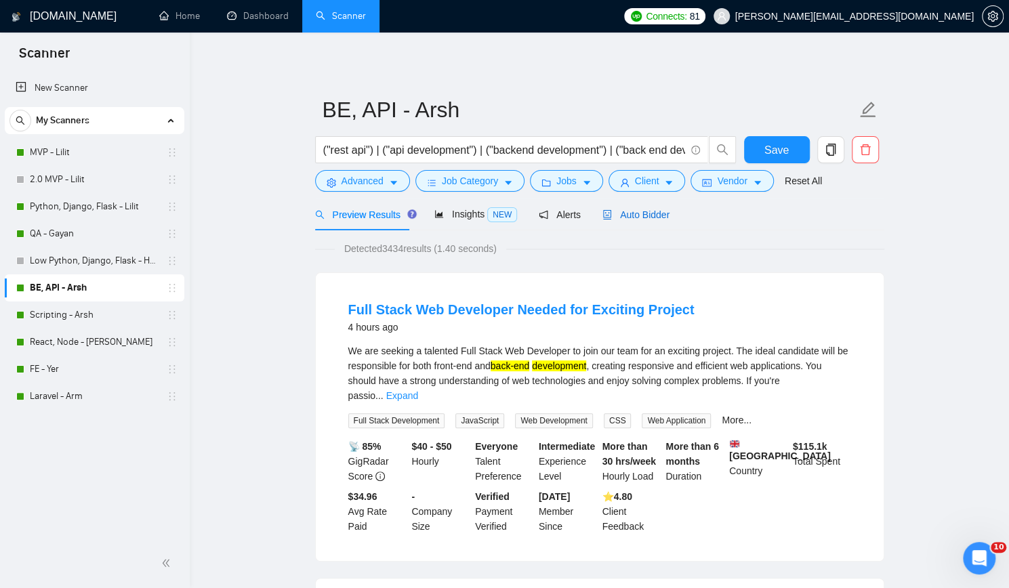
click at [626, 216] on span "Auto Bidder" at bounding box center [635, 214] width 67 height 11
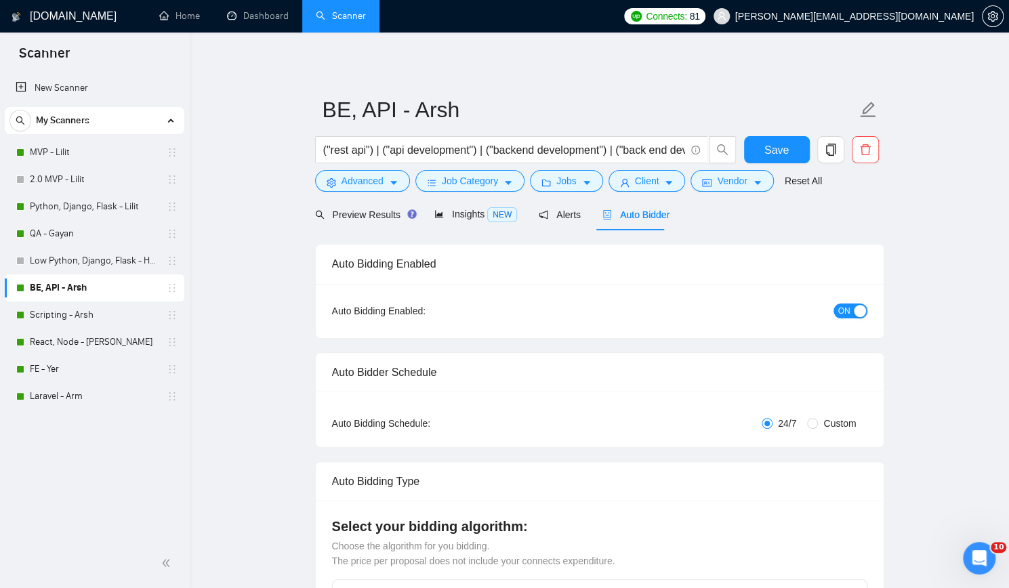
checkbox input "true"
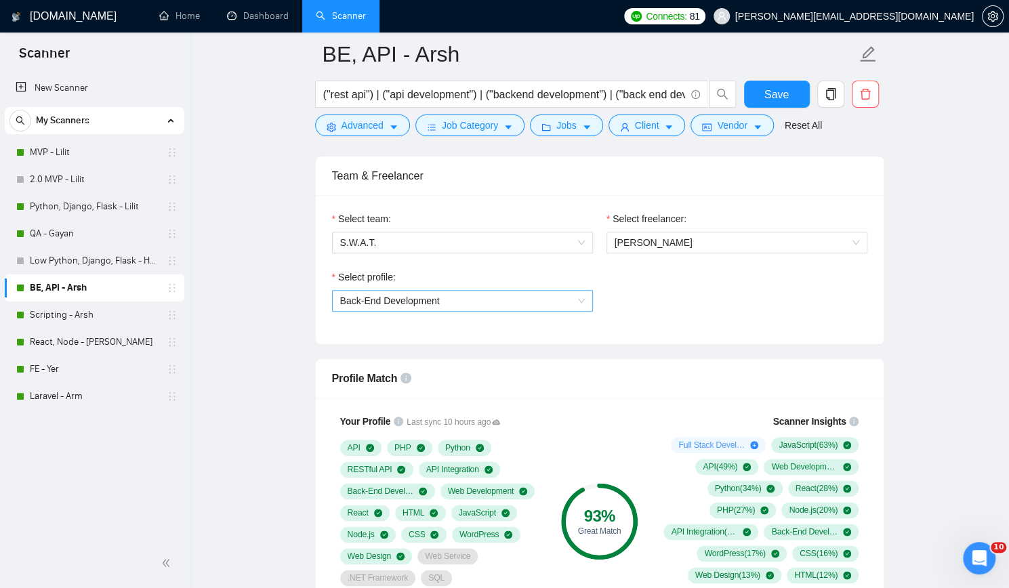
scroll to position [745, 0]
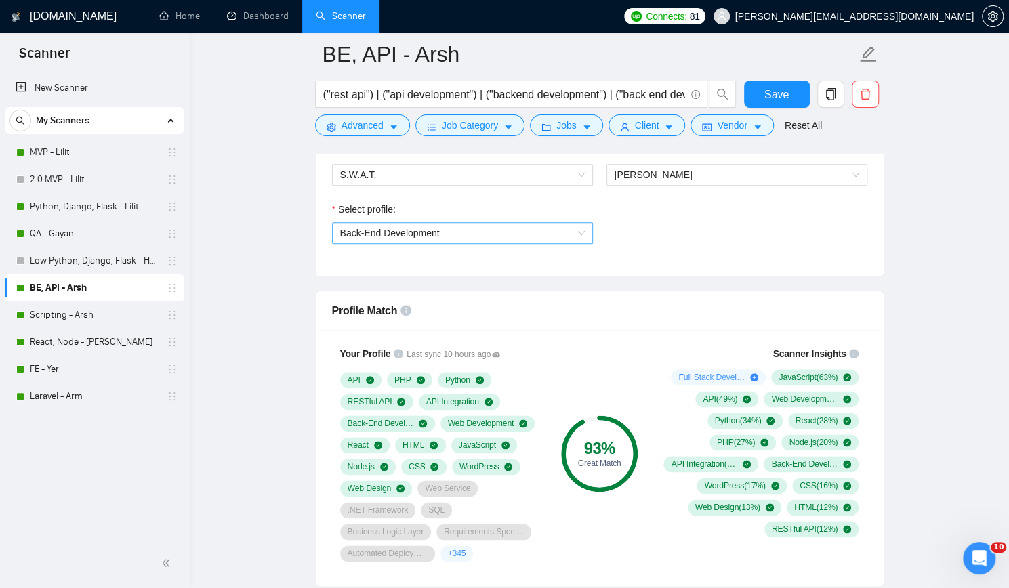
click at [524, 235] on span "Back-End Development" at bounding box center [462, 233] width 245 height 20
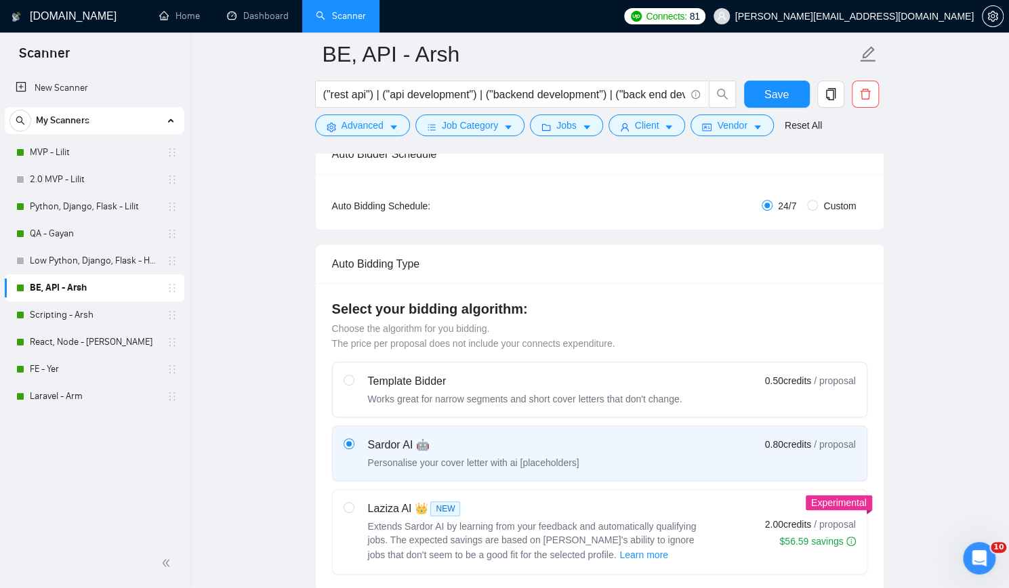
scroll to position [68, 0]
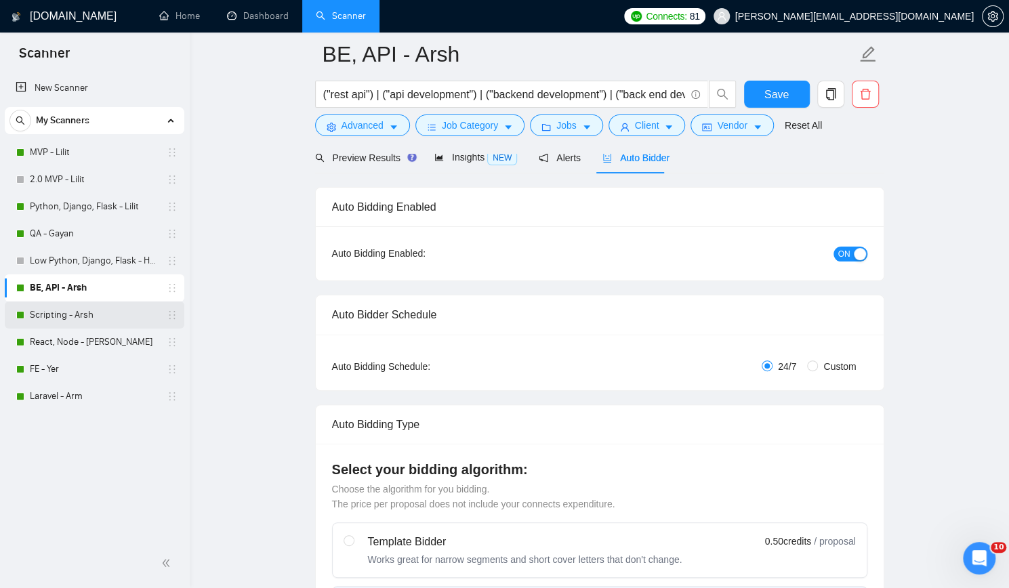
click at [96, 314] on link "Scripting - Arsh" at bounding box center [94, 315] width 129 height 27
